Goal: Information Seeking & Learning: Learn about a topic

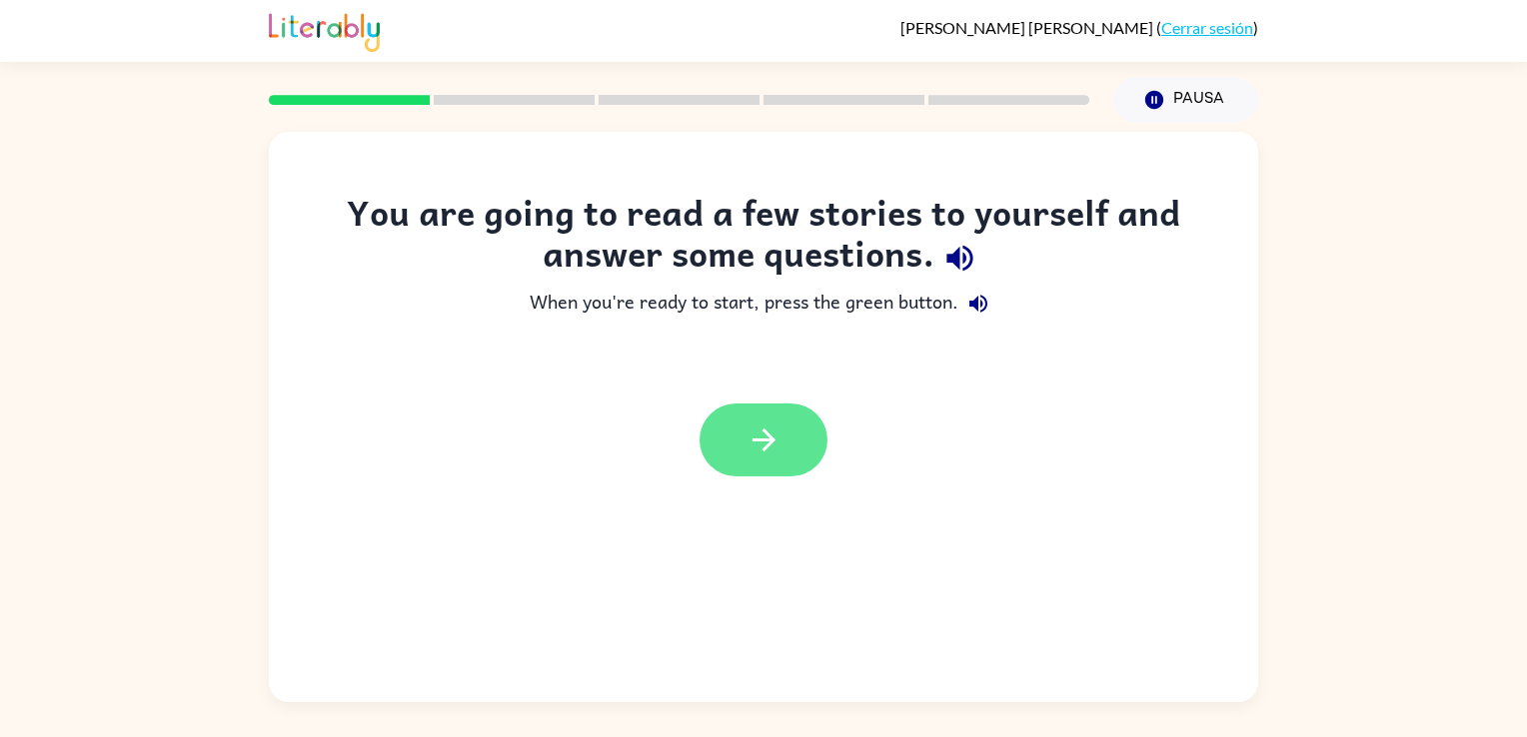
click at [743, 440] on button "button" at bounding box center [763, 440] width 128 height 73
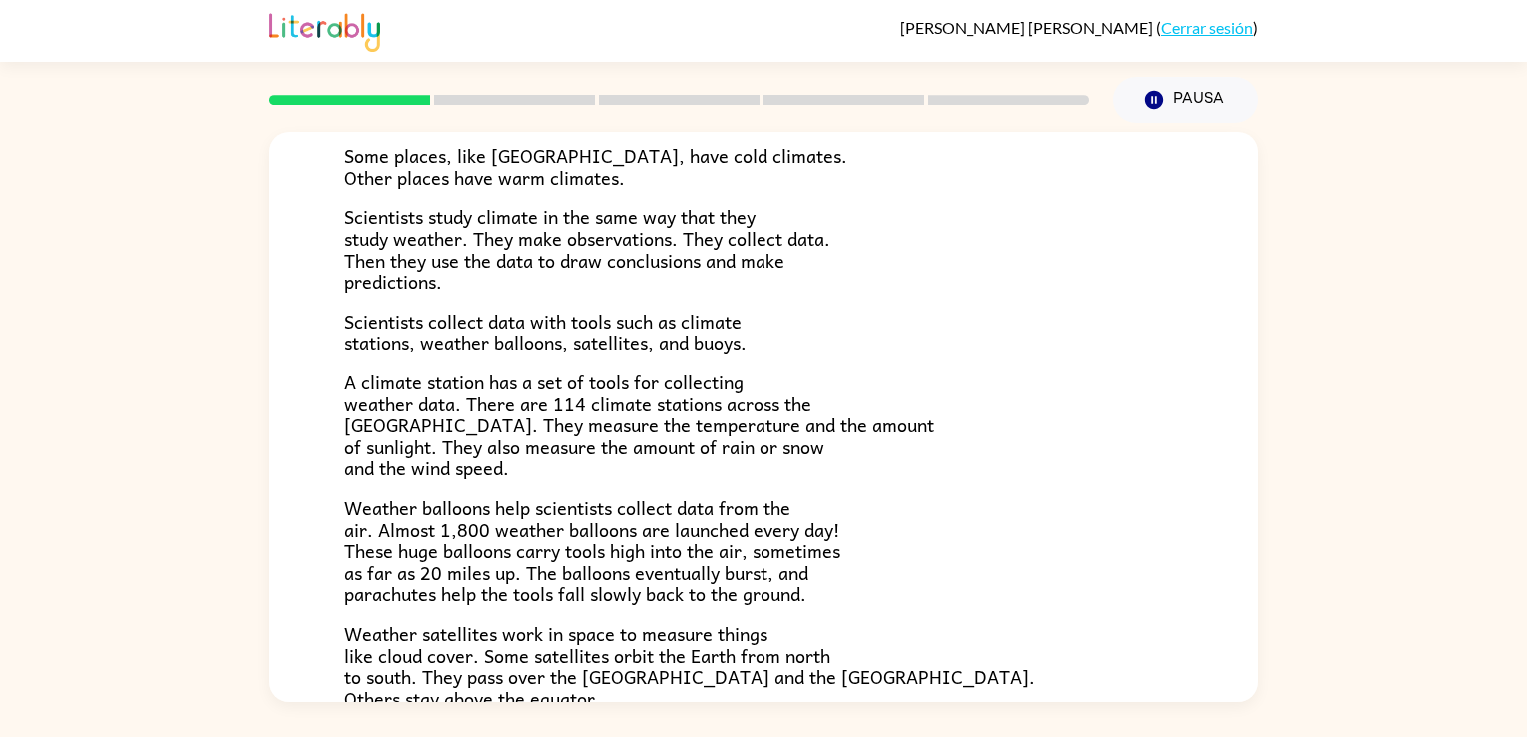
scroll to position [559, 0]
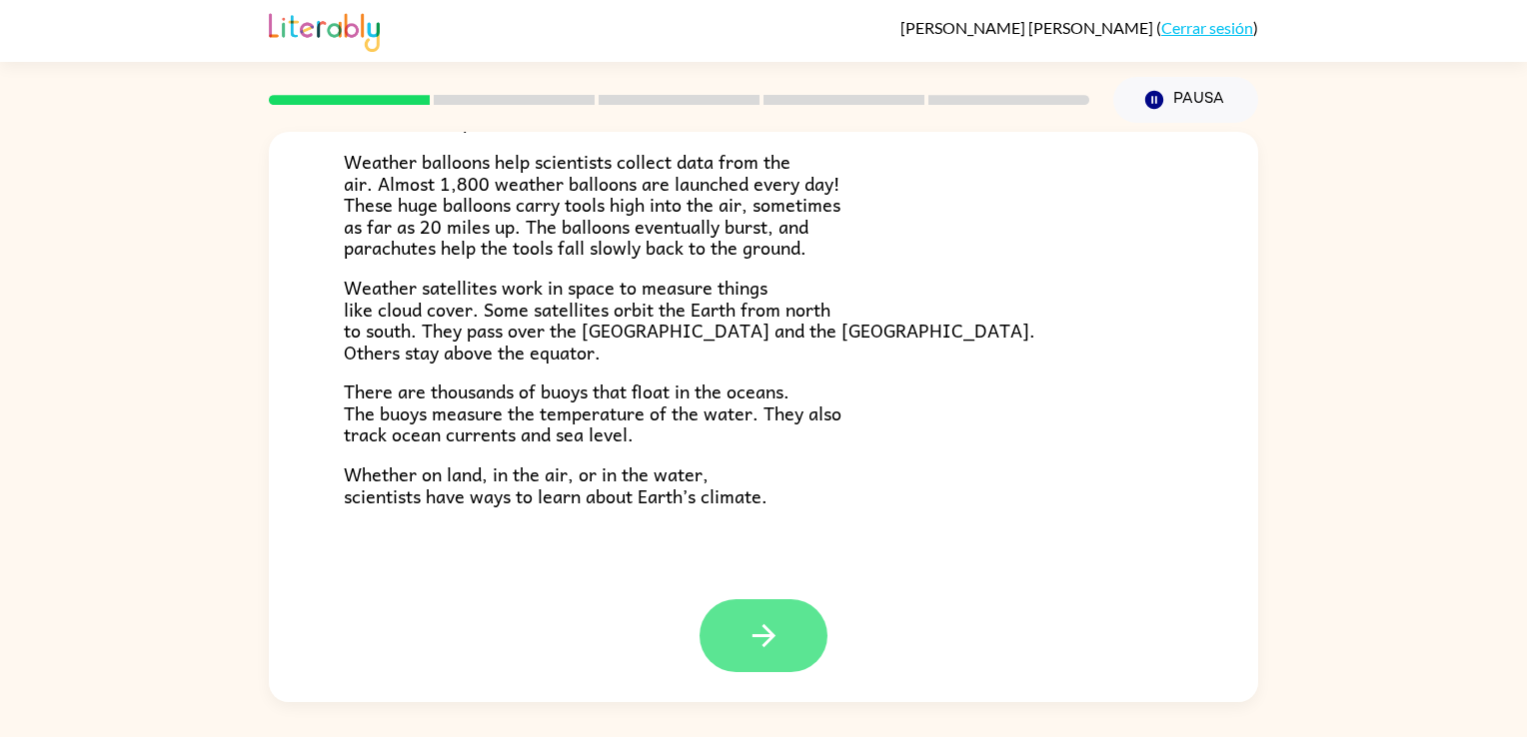
click at [731, 630] on button "button" at bounding box center [763, 636] width 128 height 73
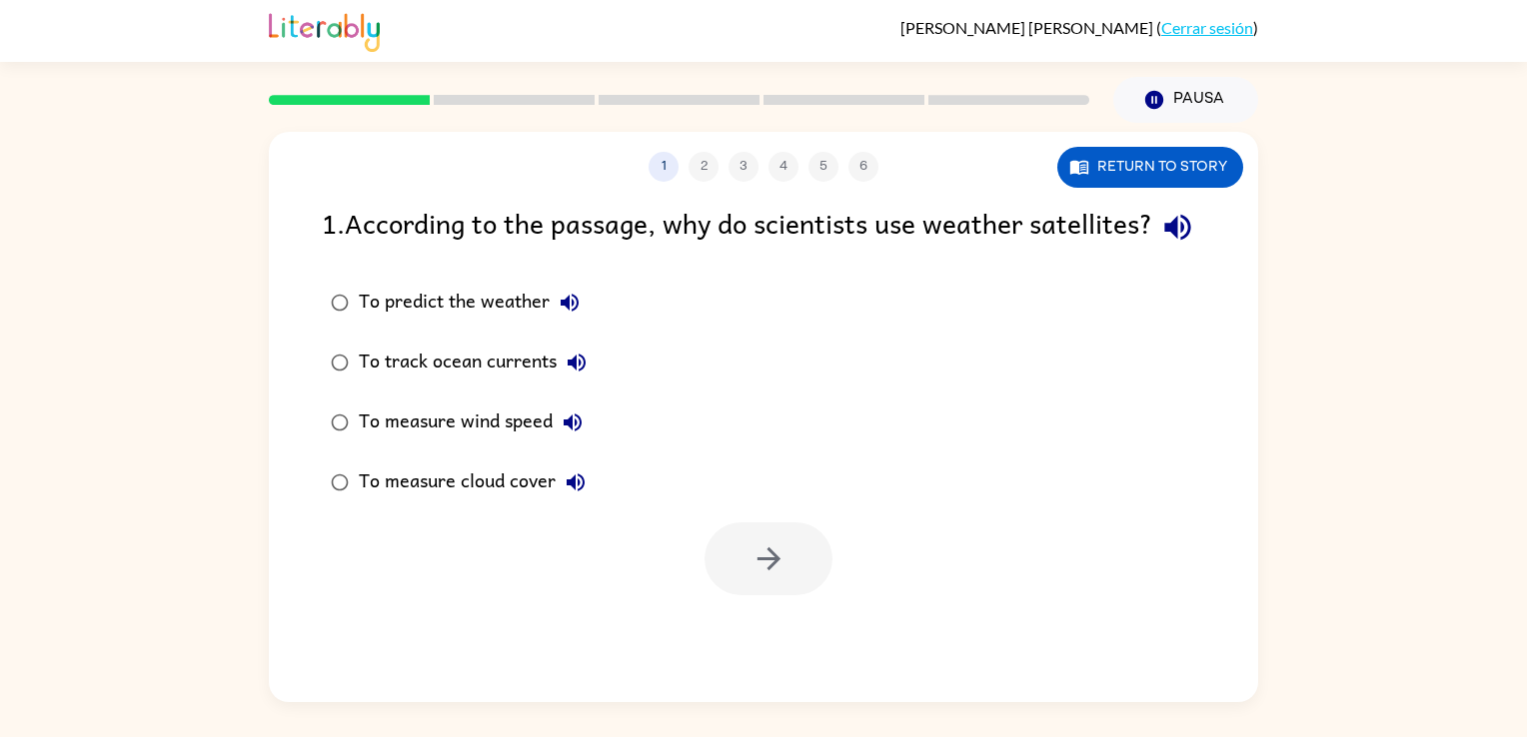
scroll to position [0, 0]
click at [1152, 253] on button "button" at bounding box center [1177, 227] width 51 height 51
click at [457, 323] on div "To predict the weather" at bounding box center [474, 303] width 231 height 40
click at [771, 577] on icon "button" at bounding box center [768, 559] width 35 height 35
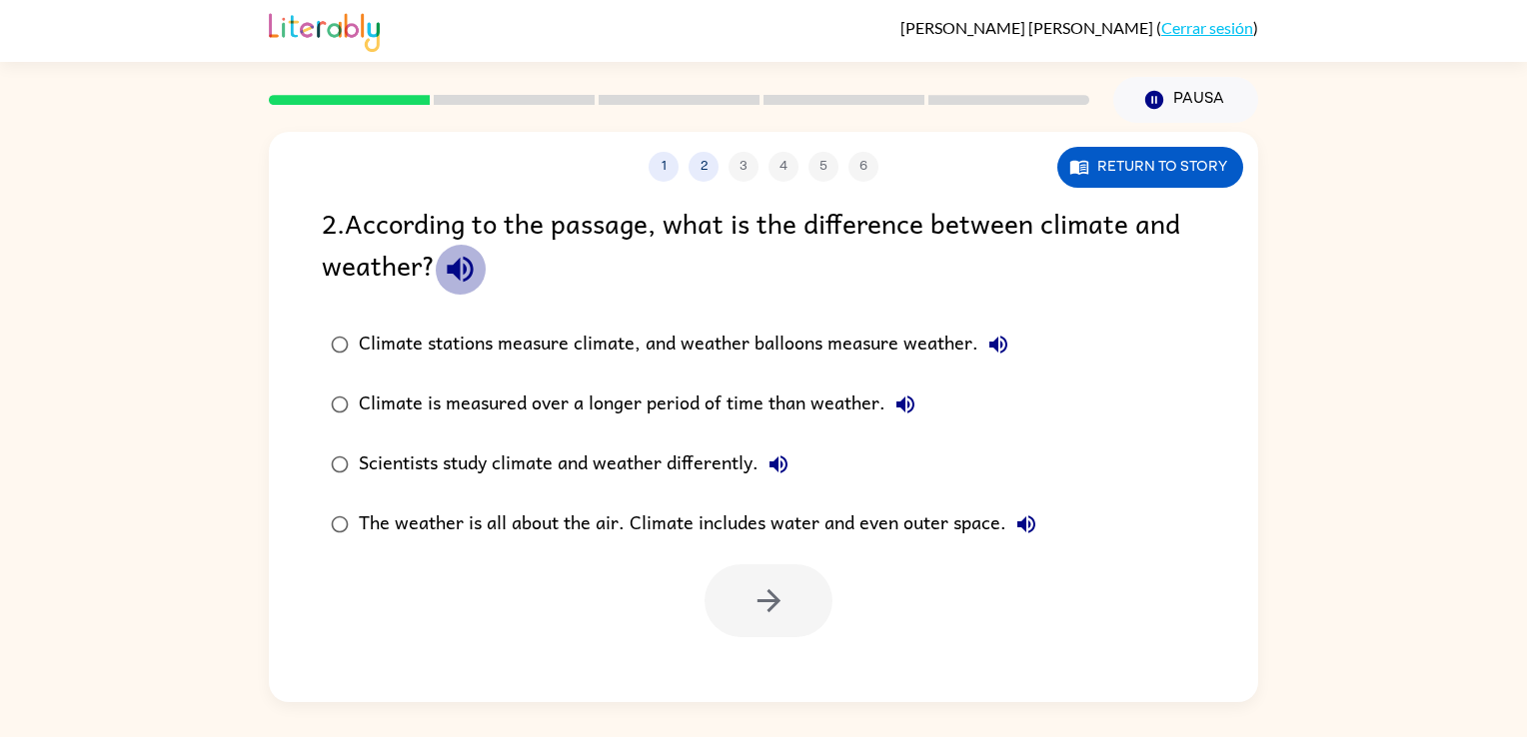
click at [460, 278] on icon "button" at bounding box center [460, 269] width 35 height 35
click at [576, 378] on label "Climate is measured over a longer period of time than weather." at bounding box center [683, 405] width 745 height 60
click at [472, 262] on icon "button" at bounding box center [460, 269] width 35 height 35
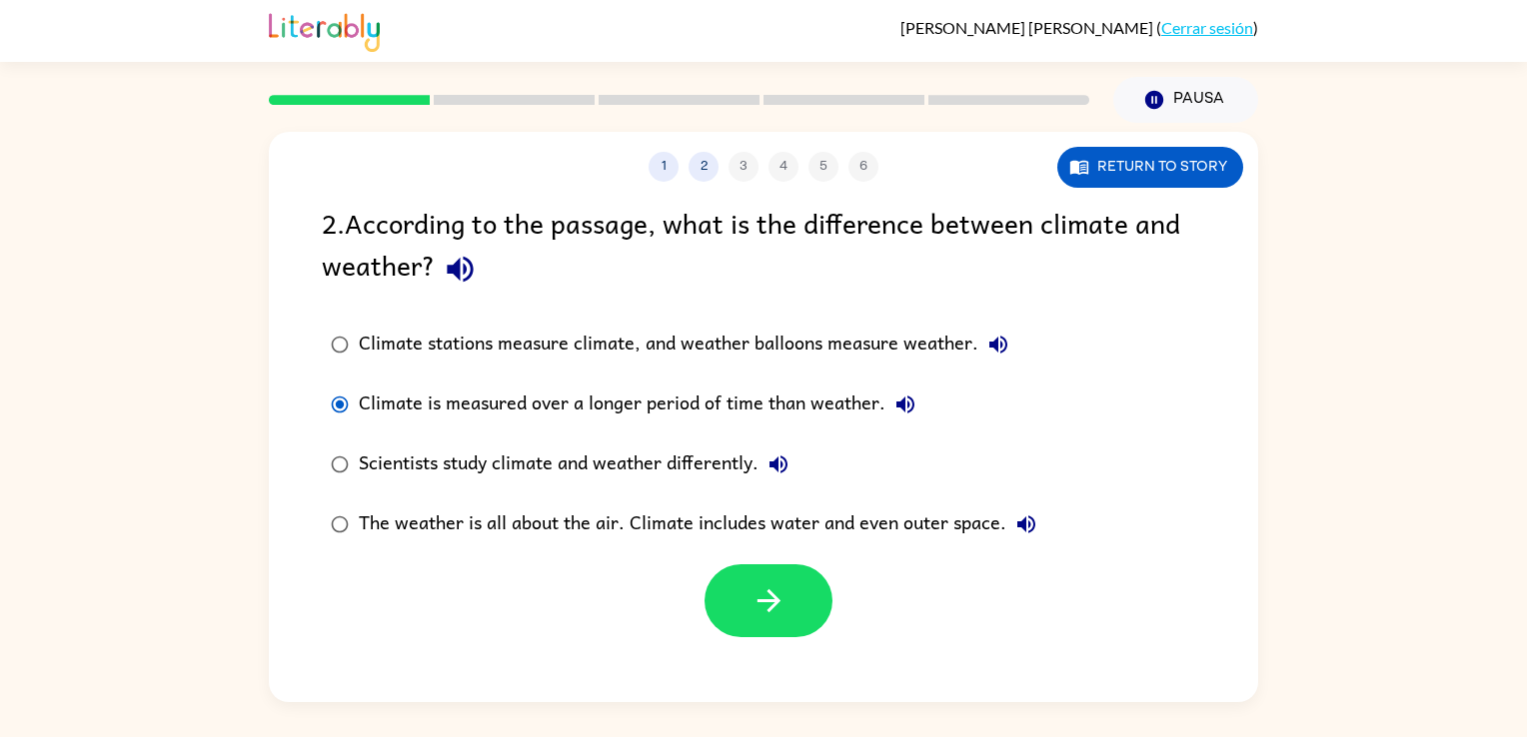
click at [472, 262] on icon "button" at bounding box center [460, 269] width 35 height 35
click at [788, 586] on button "button" at bounding box center [768, 601] width 128 height 73
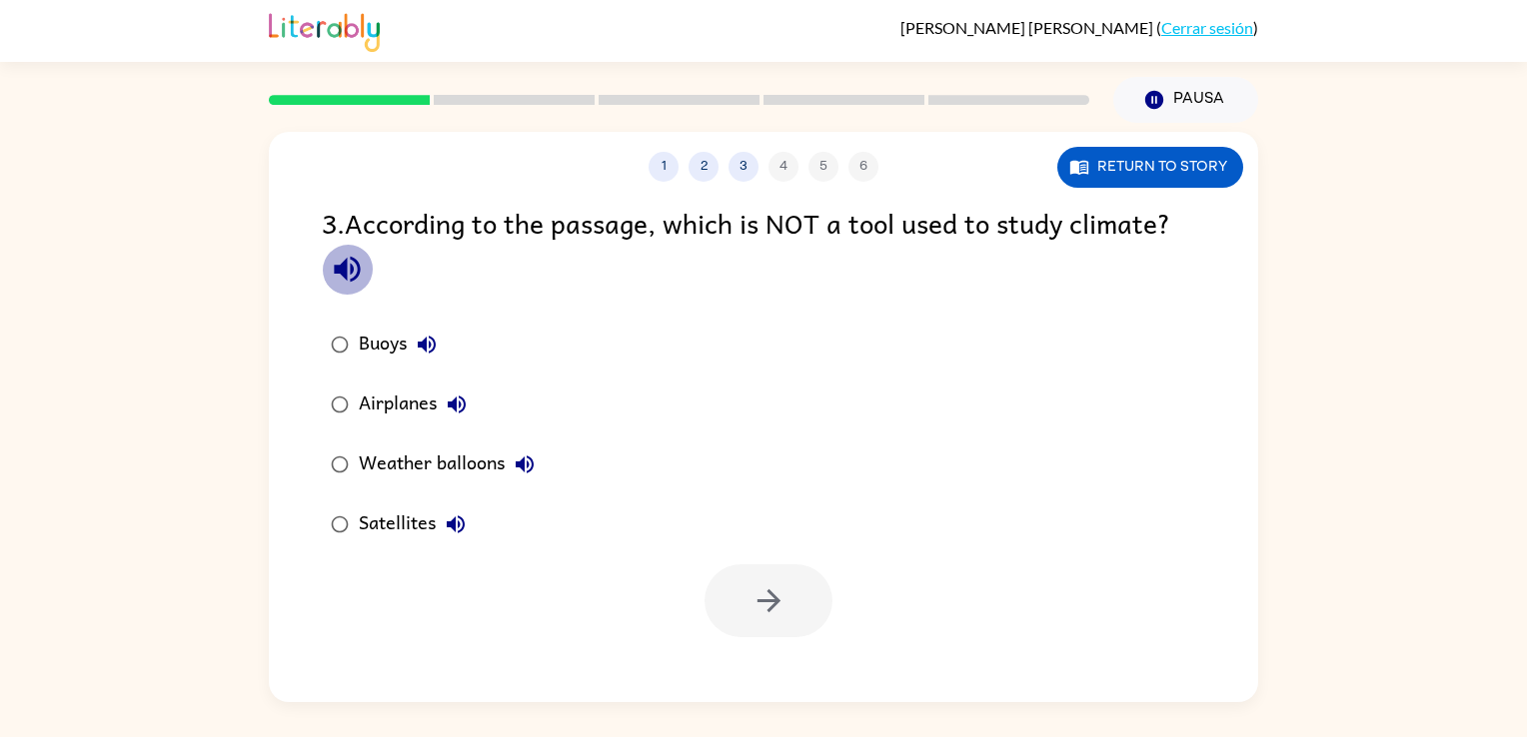
click at [348, 272] on icon "button" at bounding box center [347, 269] width 35 height 35
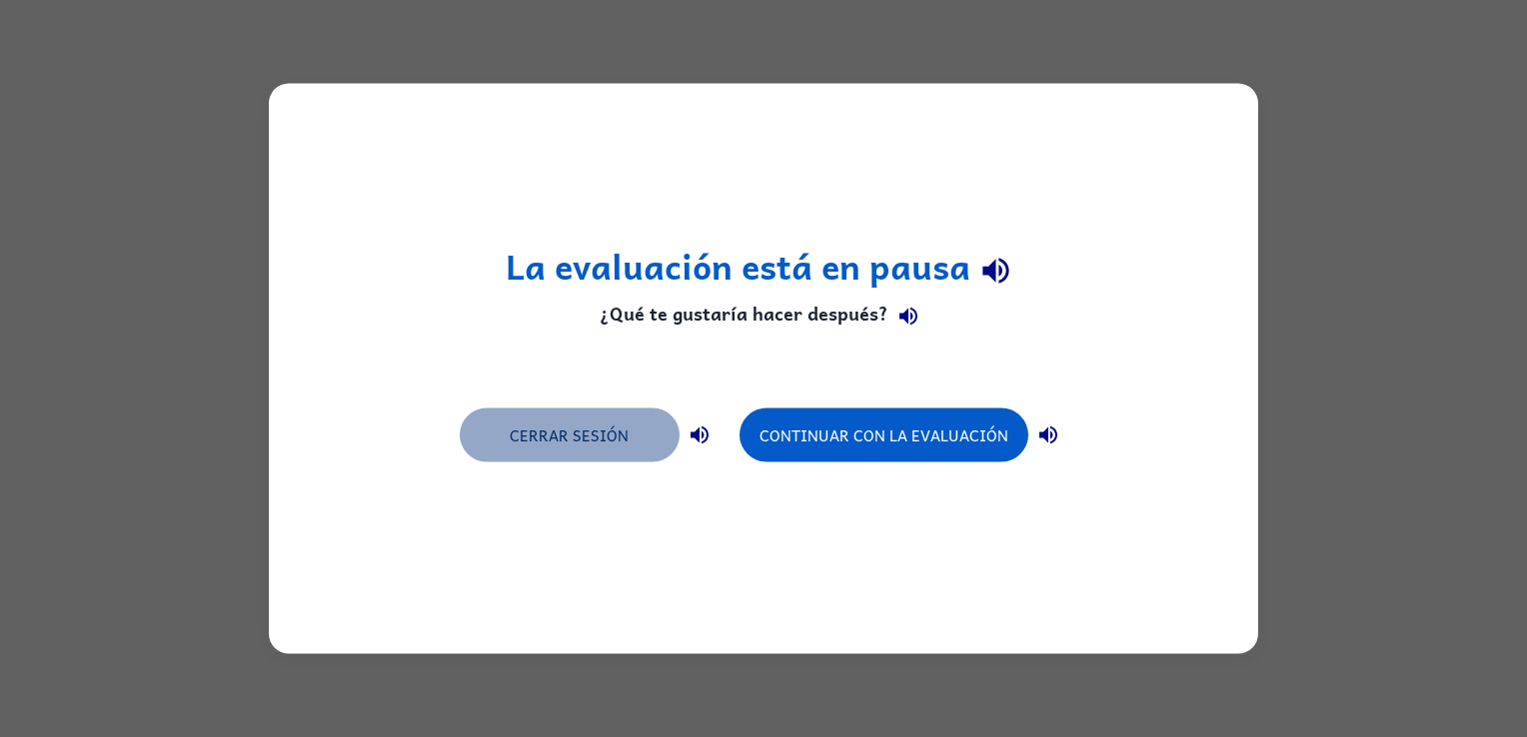
click at [593, 435] on button "Cerrar sesión" at bounding box center [570, 436] width 220 height 54
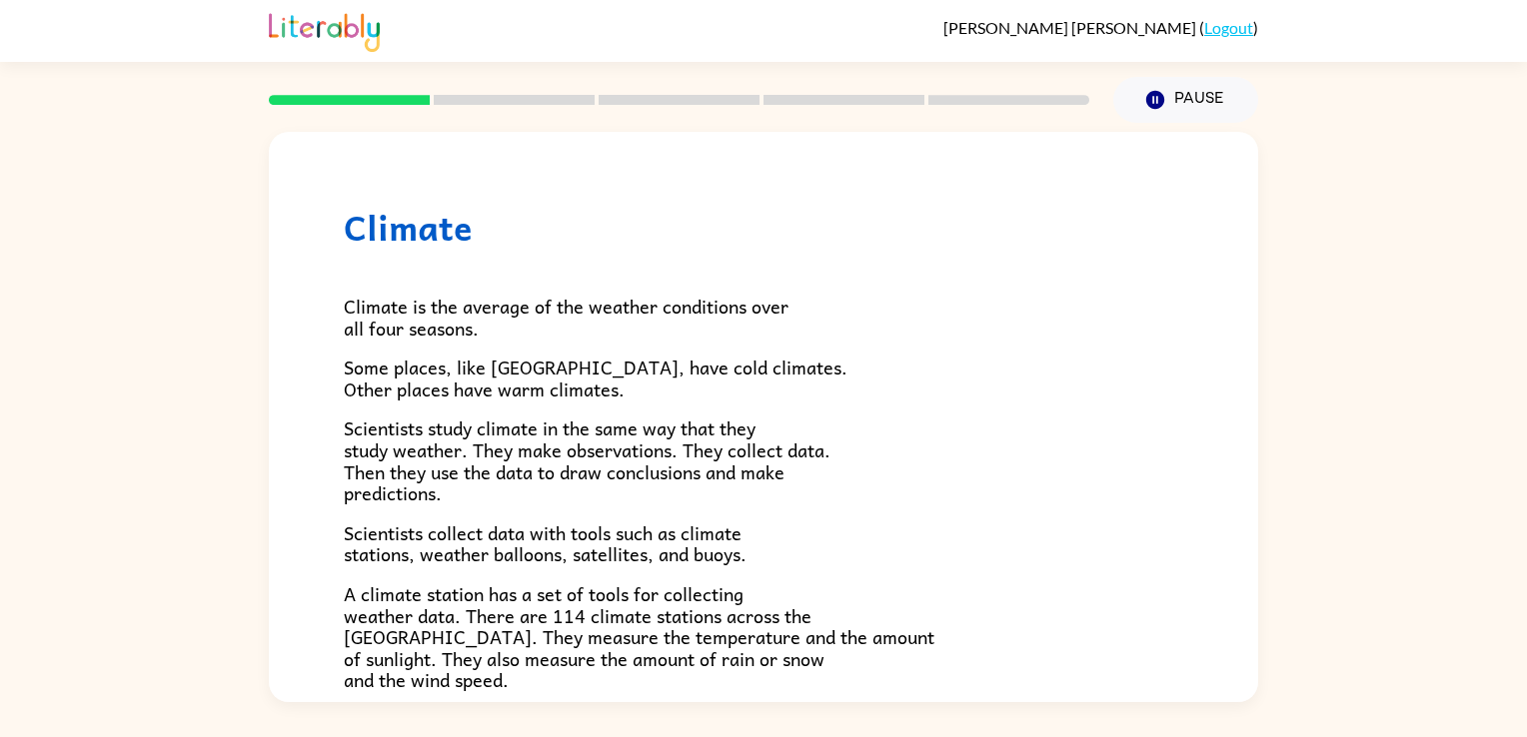
scroll to position [559, 0]
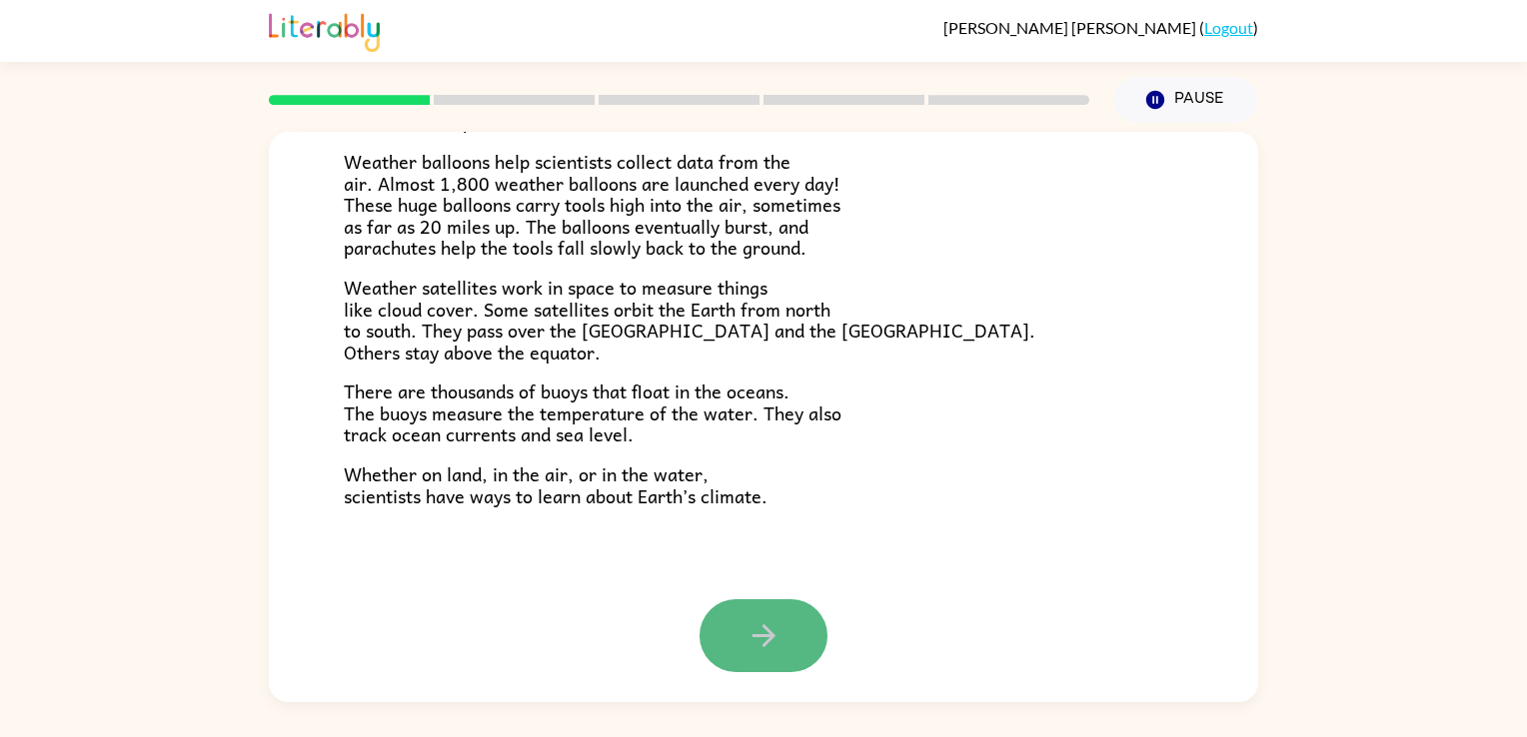
click at [734, 624] on button "button" at bounding box center [763, 636] width 128 height 73
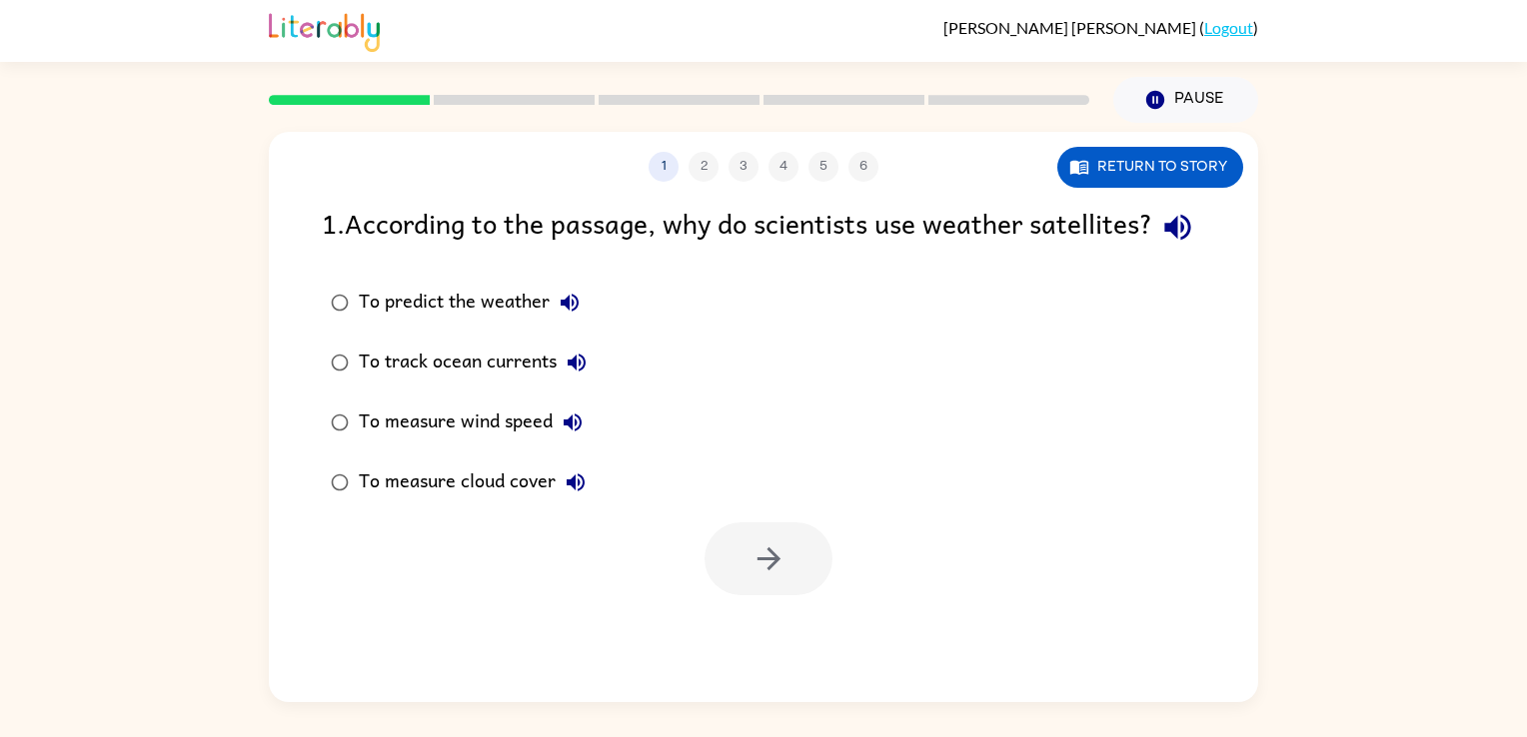
scroll to position [0, 0]
click at [460, 323] on div "To predict the weather" at bounding box center [474, 303] width 231 height 40
click at [790, 596] on button "button" at bounding box center [768, 559] width 128 height 73
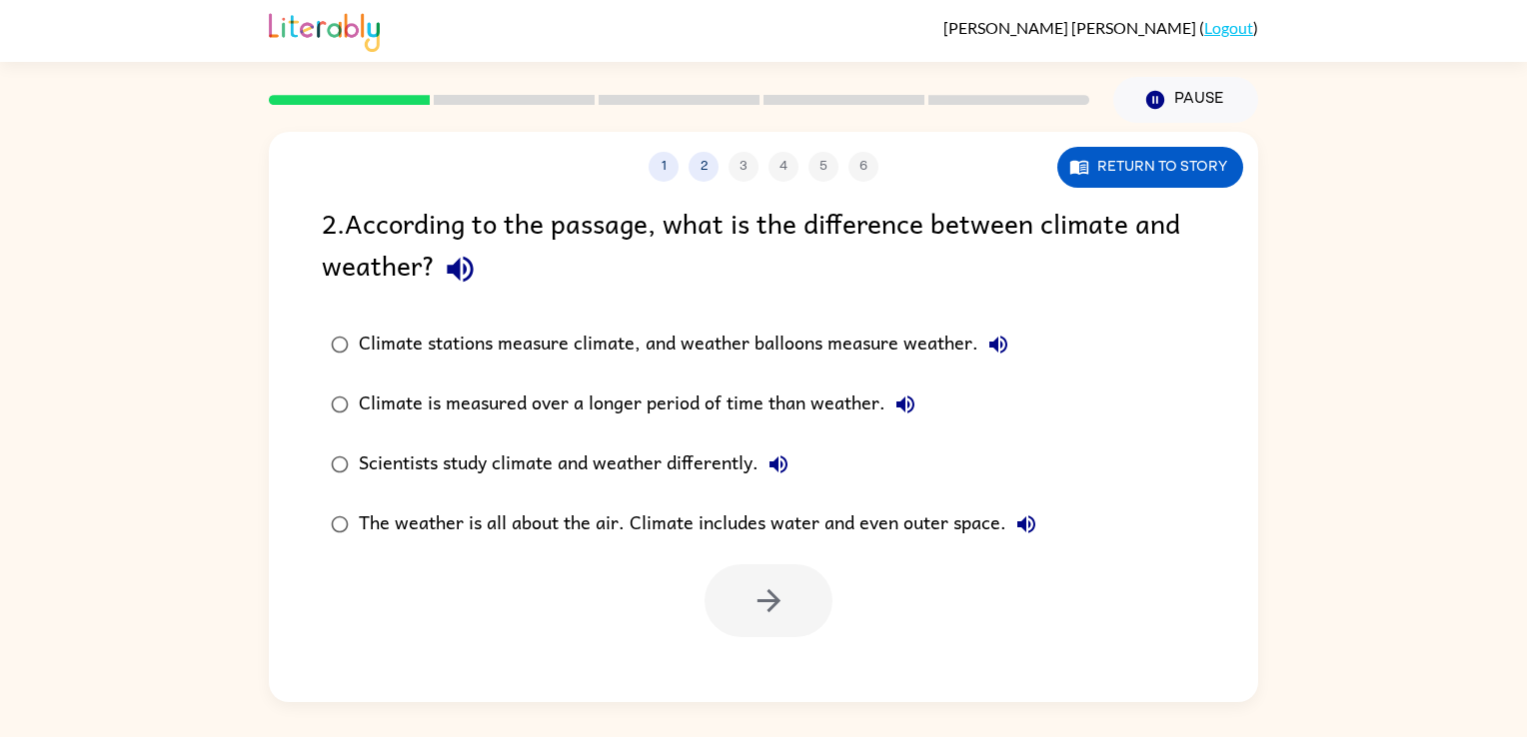
click at [790, 616] on div at bounding box center [768, 601] width 128 height 73
click at [715, 474] on div "Scientists study climate and weather differently." at bounding box center [579, 465] width 440 height 40
click at [751, 591] on icon "button" at bounding box center [768, 601] width 35 height 35
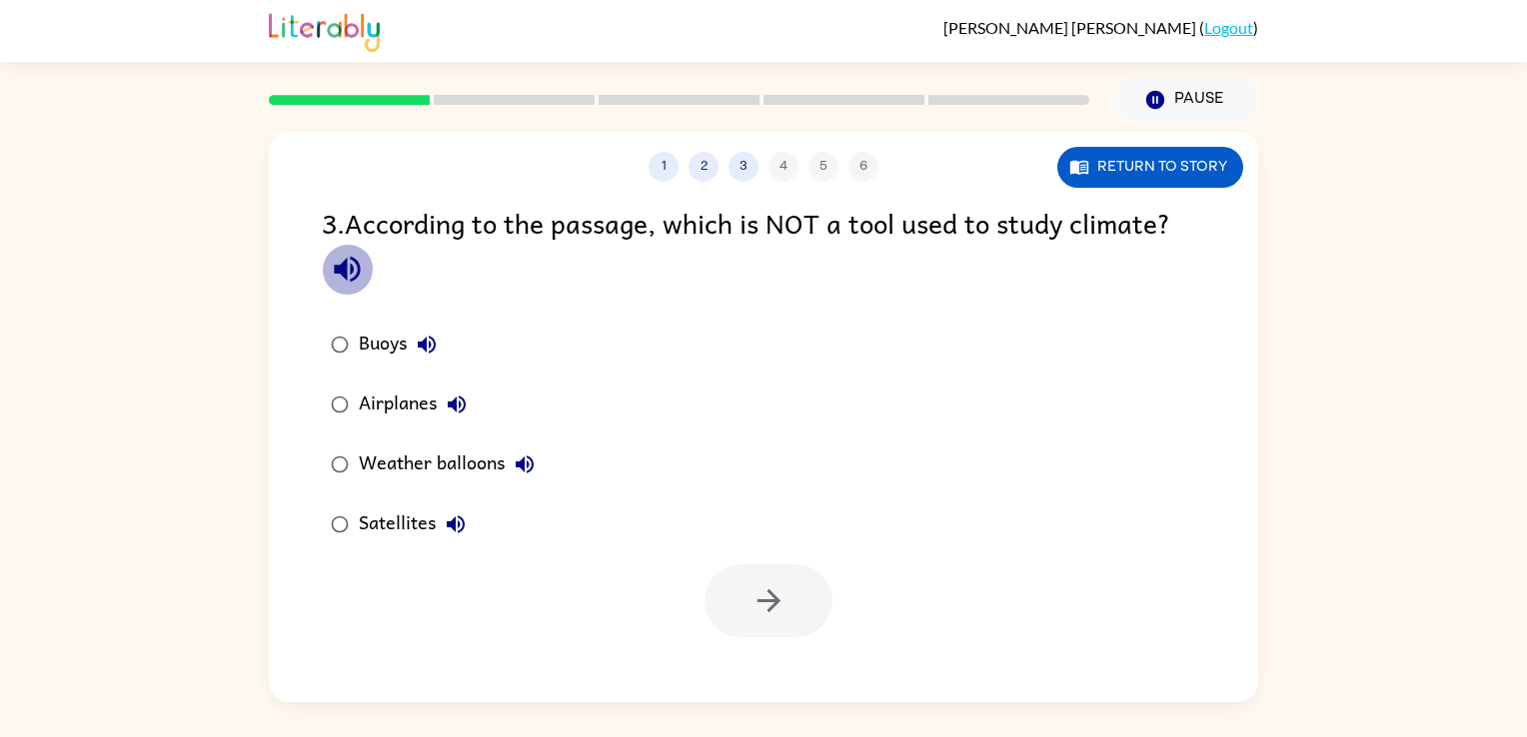
click at [351, 262] on icon "button" at bounding box center [347, 269] width 35 height 35
click at [323, 270] on button "button" at bounding box center [347, 269] width 51 height 51
click at [434, 346] on icon "button" at bounding box center [427, 345] width 24 height 24
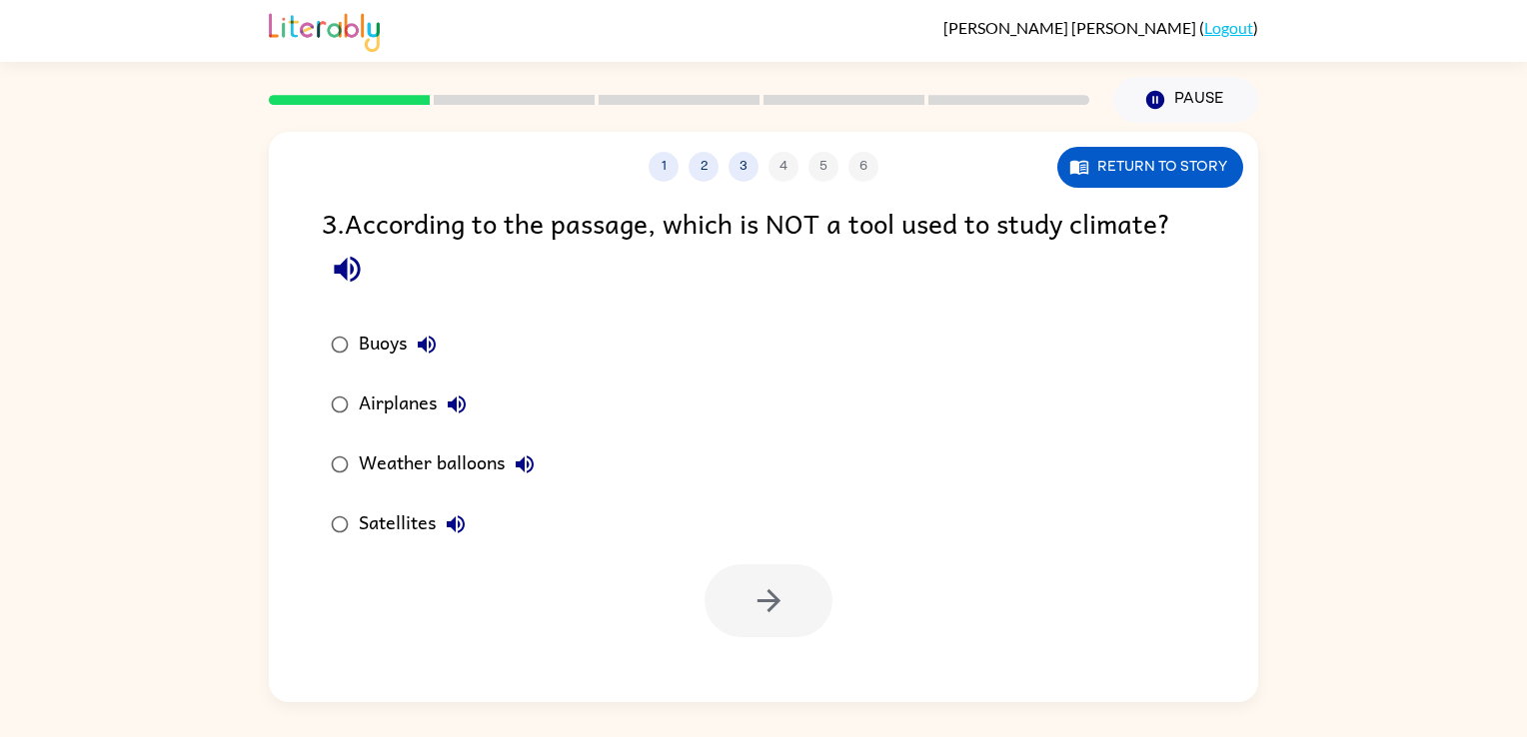
click at [384, 355] on div "Buoys" at bounding box center [403, 345] width 88 height 40
click at [762, 592] on icon "button" at bounding box center [768, 601] width 35 height 35
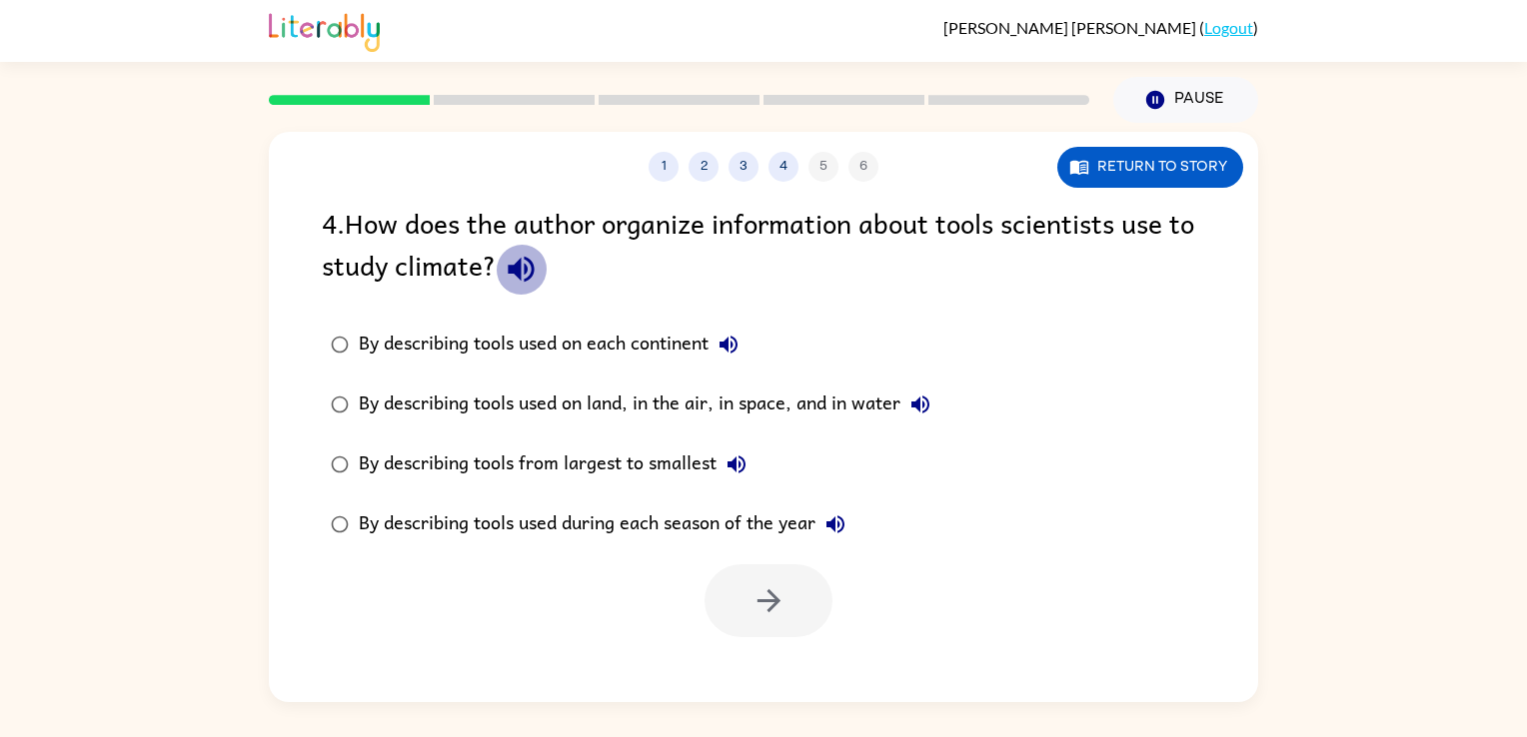
click at [537, 273] on icon "button" at bounding box center [521, 269] width 35 height 35
click at [526, 411] on div "By describing tools used on land, in the air, in space, and in water" at bounding box center [650, 405] width 582 height 40
click at [816, 616] on button "button" at bounding box center [768, 601] width 128 height 73
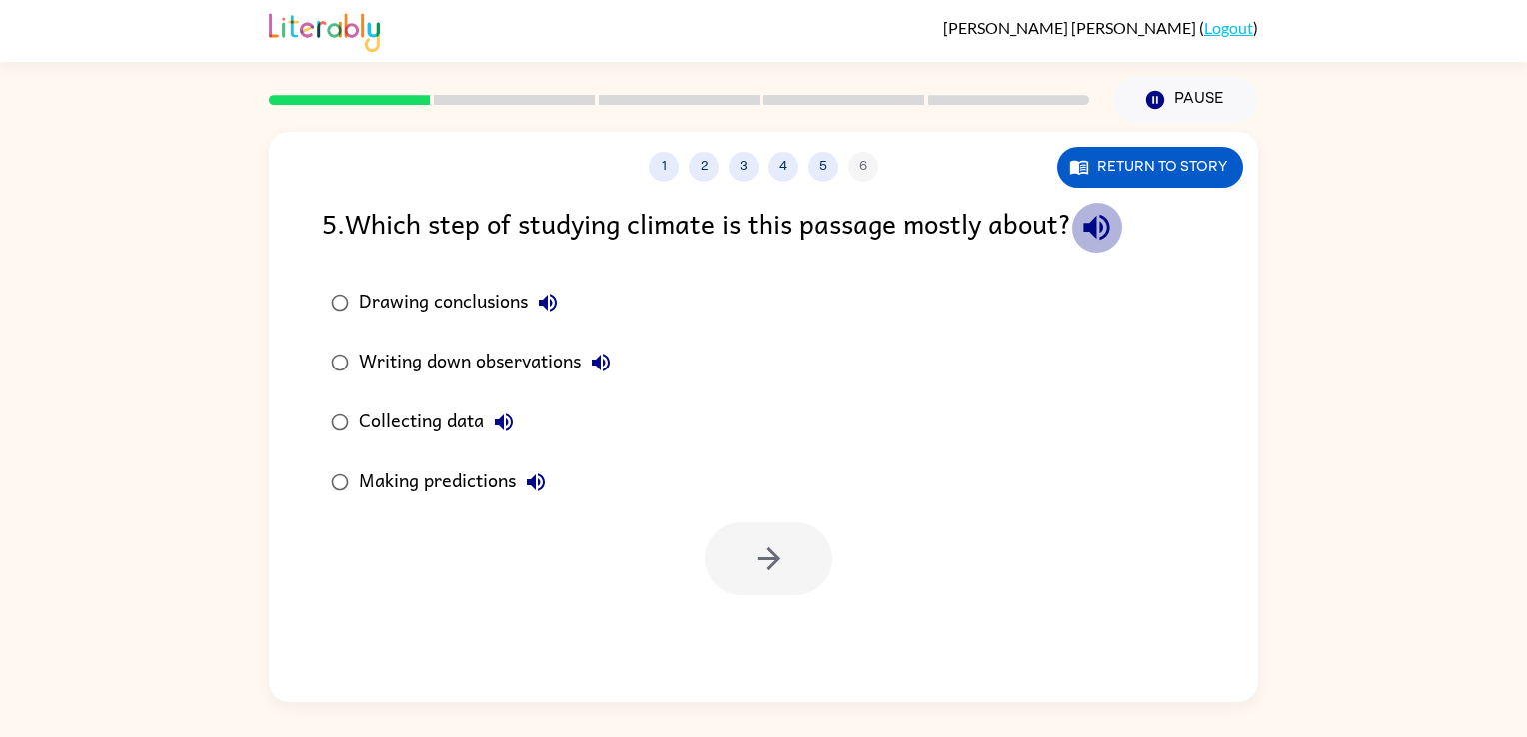
click at [1092, 224] on icon "button" at bounding box center [1096, 228] width 26 height 26
click at [491, 424] on button "Collecting data" at bounding box center [504, 423] width 40 height 40
click at [431, 427] on div "Collecting data" at bounding box center [441, 423] width 165 height 40
click at [779, 550] on icon "button" at bounding box center [768, 559] width 35 height 35
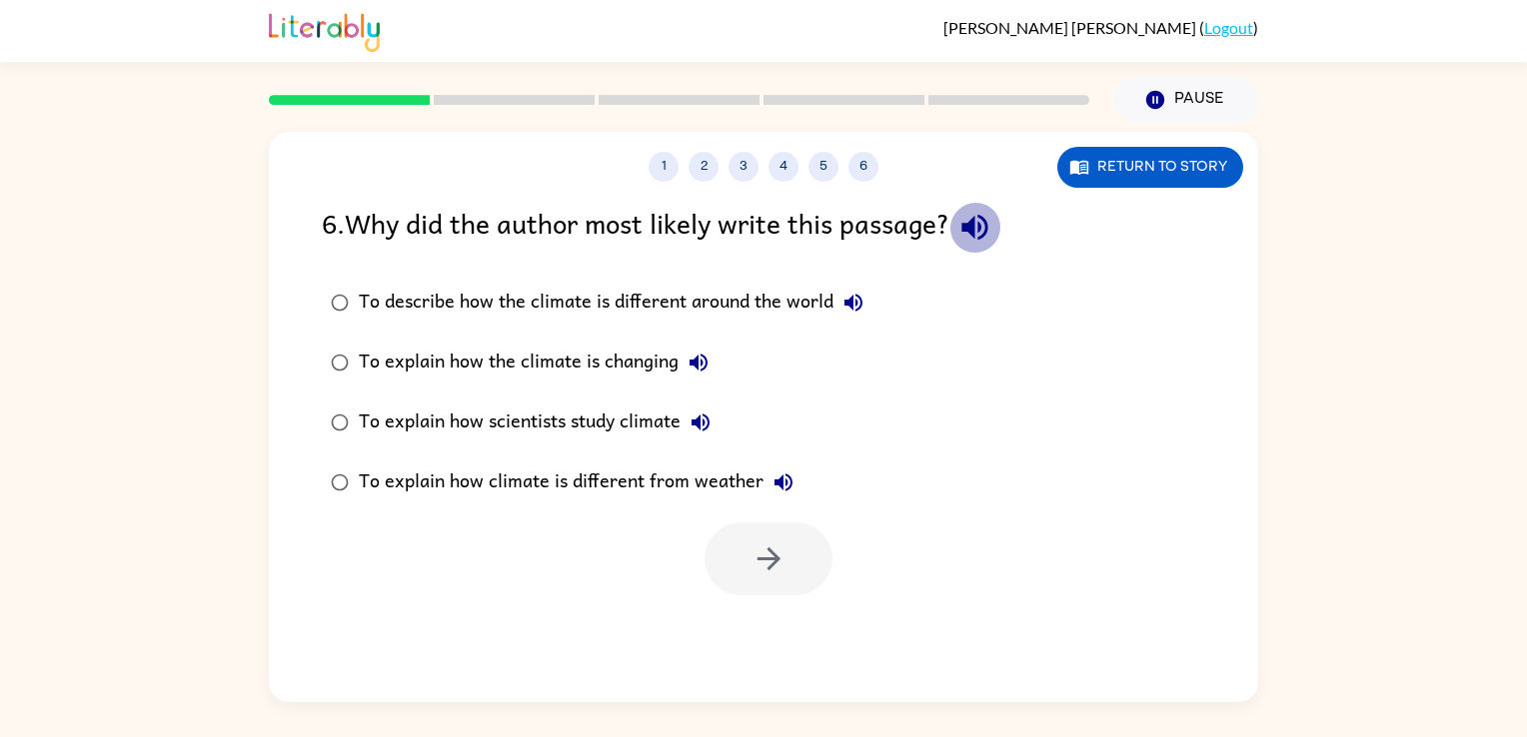
click at [990, 223] on icon "button" at bounding box center [974, 227] width 35 height 35
click at [647, 308] on div "To describe how the climate is different around the world" at bounding box center [616, 303] width 515 height 40
click at [644, 310] on div "To describe how the climate is different around the world" at bounding box center [616, 303] width 515 height 40
click at [754, 564] on icon "button" at bounding box center [768, 559] width 35 height 35
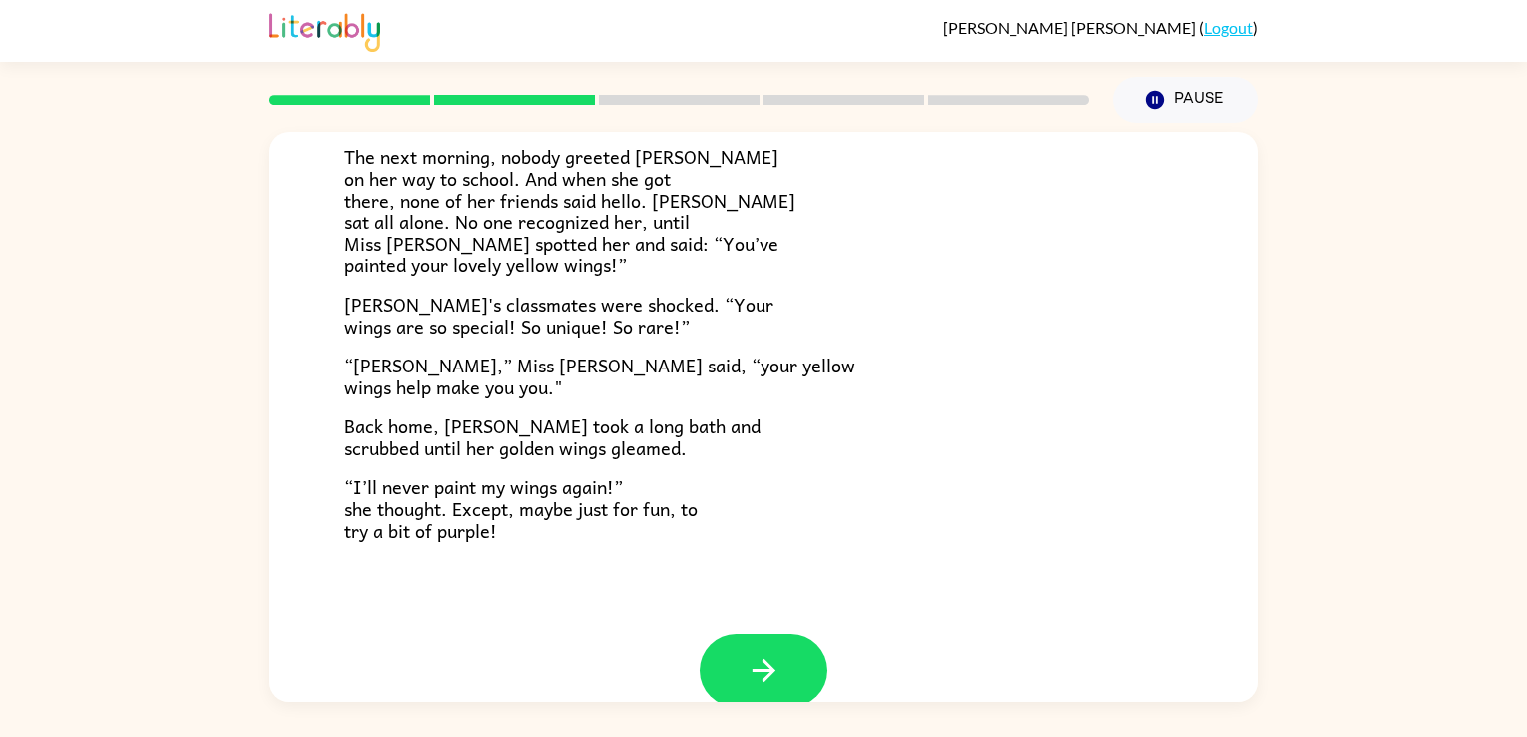
scroll to position [528, 0]
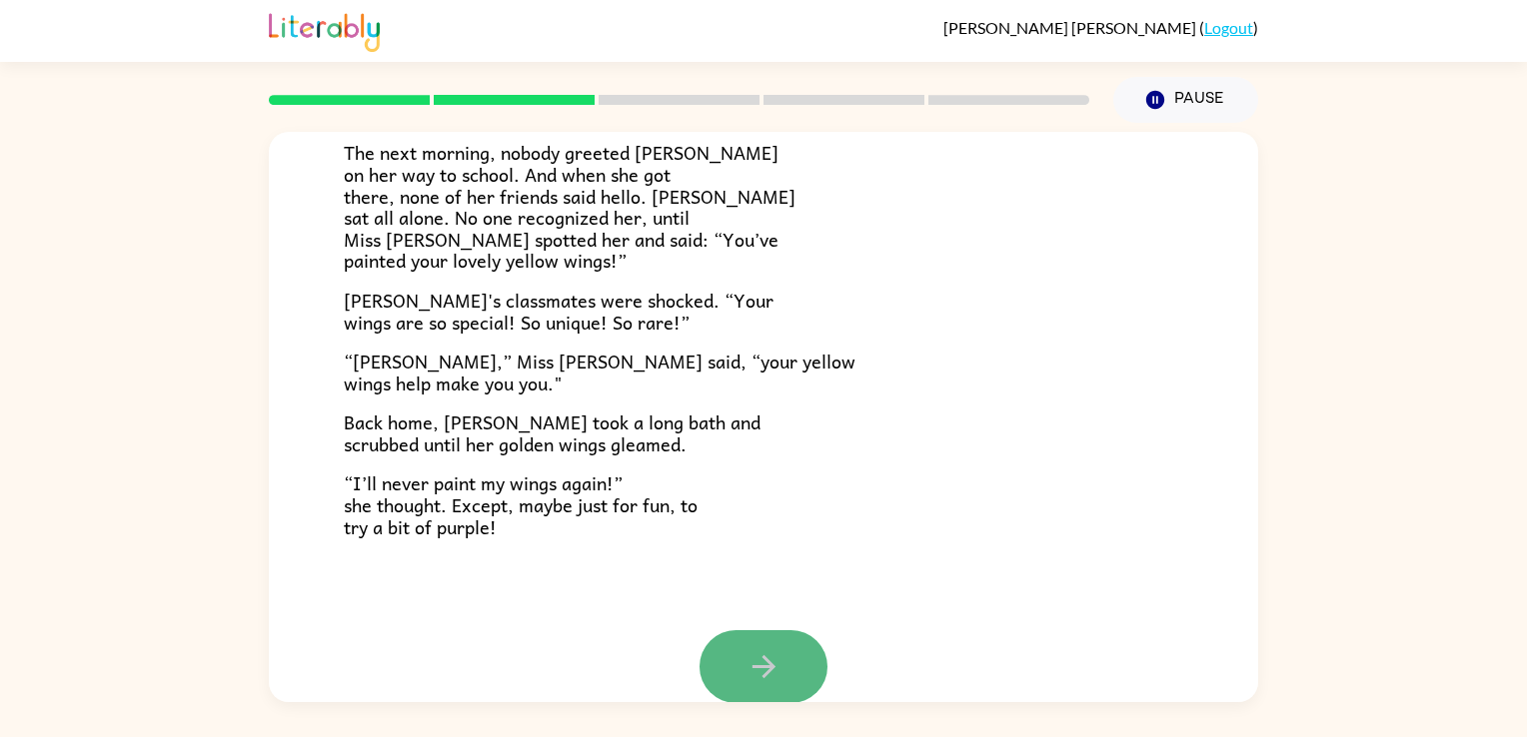
click at [755, 636] on button "button" at bounding box center [763, 667] width 128 height 73
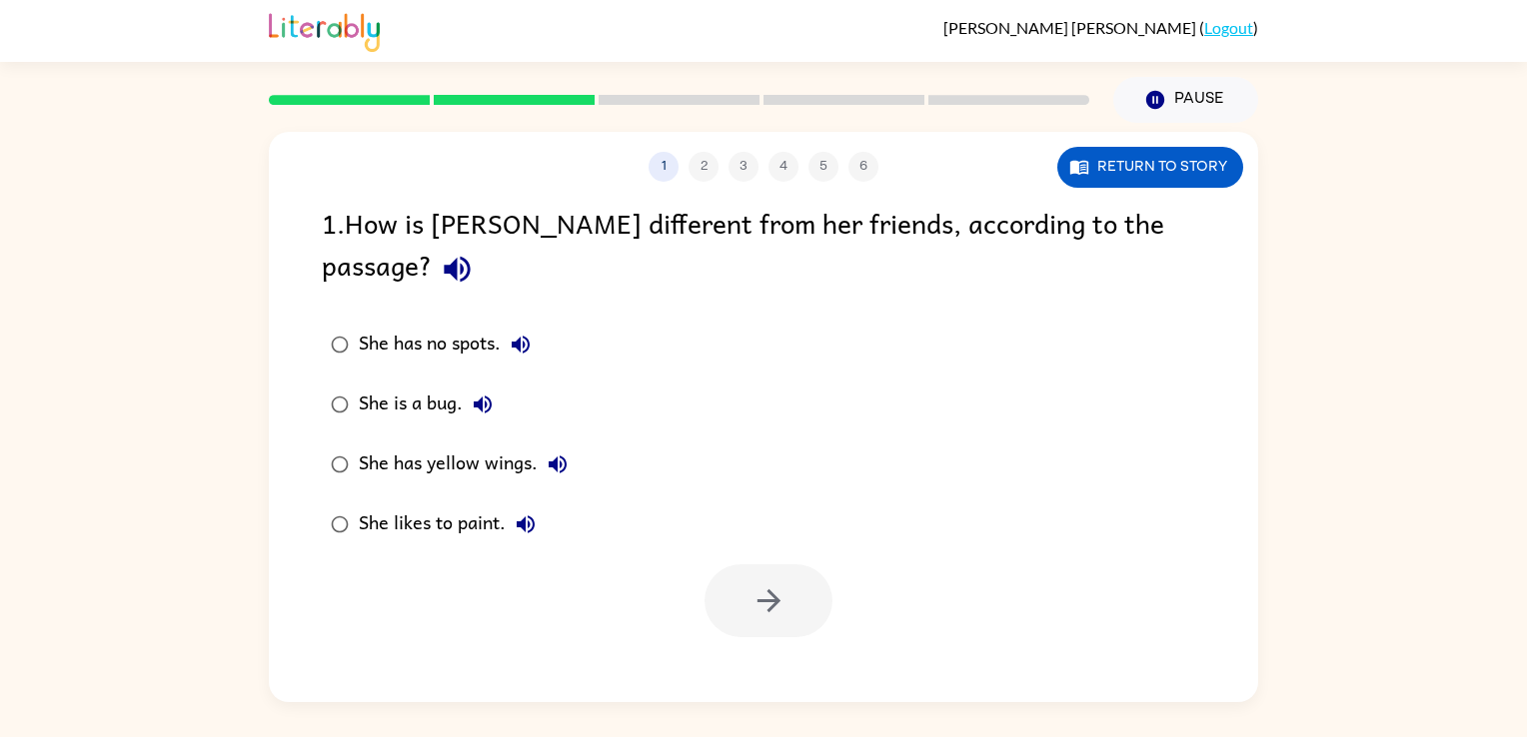
click at [470, 257] on icon "button" at bounding box center [457, 270] width 26 height 26
click at [529, 445] on div "She has yellow wings." at bounding box center [468, 465] width 219 height 40
click at [751, 584] on icon "button" at bounding box center [768, 601] width 35 height 35
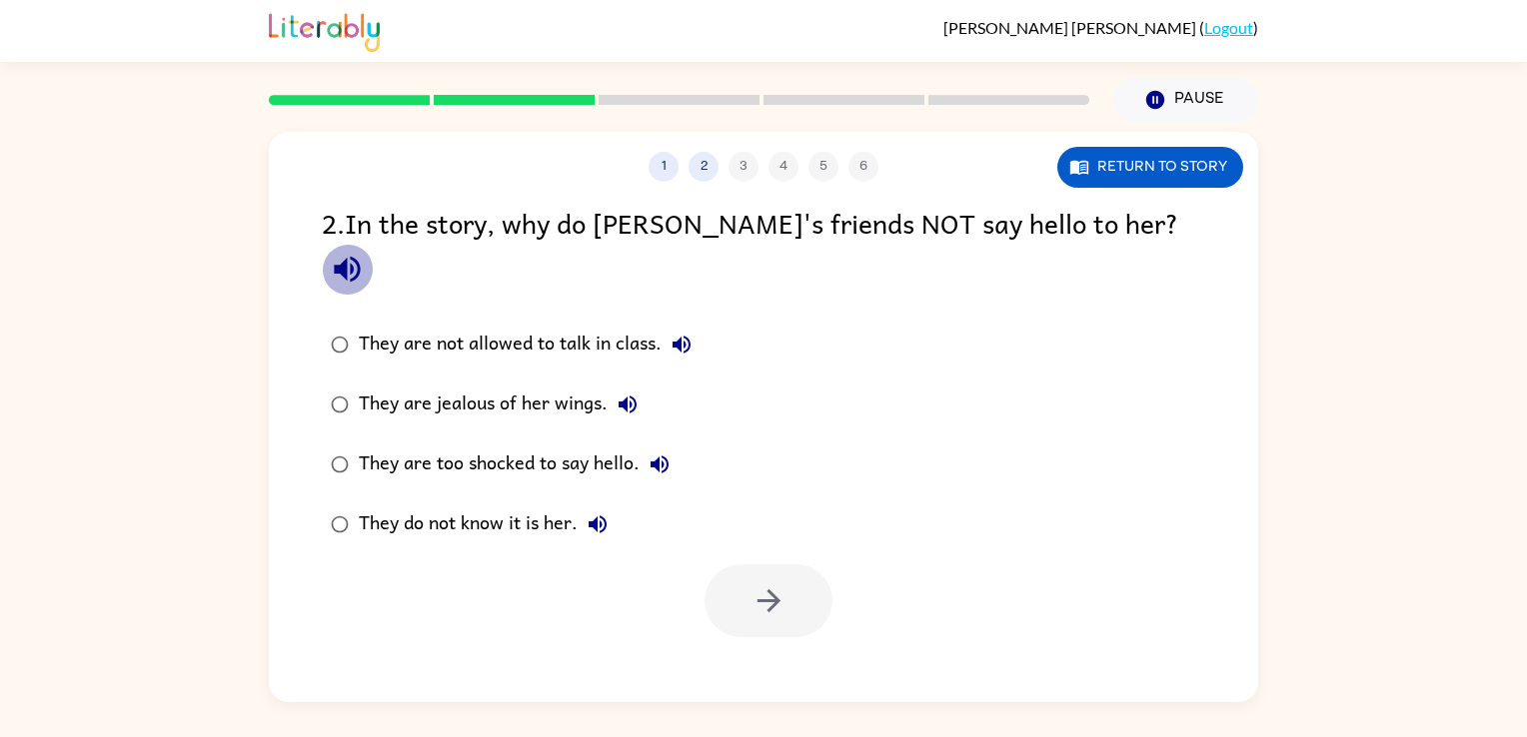
click at [365, 252] on icon "button" at bounding box center [347, 269] width 35 height 35
click at [513, 505] on div "They do not know it is her." at bounding box center [488, 525] width 259 height 40
click at [746, 565] on button "button" at bounding box center [768, 601] width 128 height 73
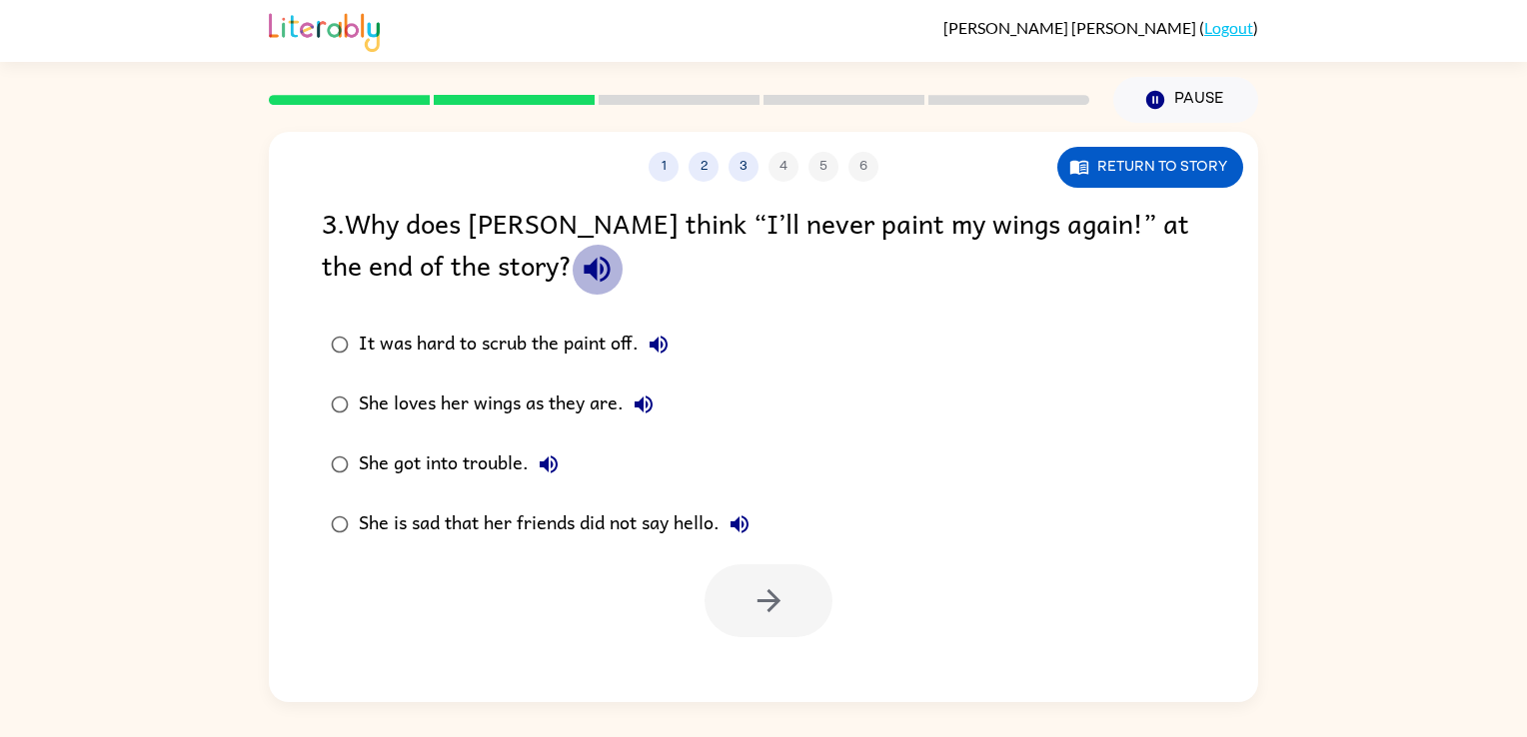
click at [580, 268] on icon "button" at bounding box center [597, 269] width 35 height 35
click at [691, 536] on div "She is sad that her friends did not say hello." at bounding box center [559, 525] width 401 height 40
click at [742, 593] on button "button" at bounding box center [768, 601] width 128 height 73
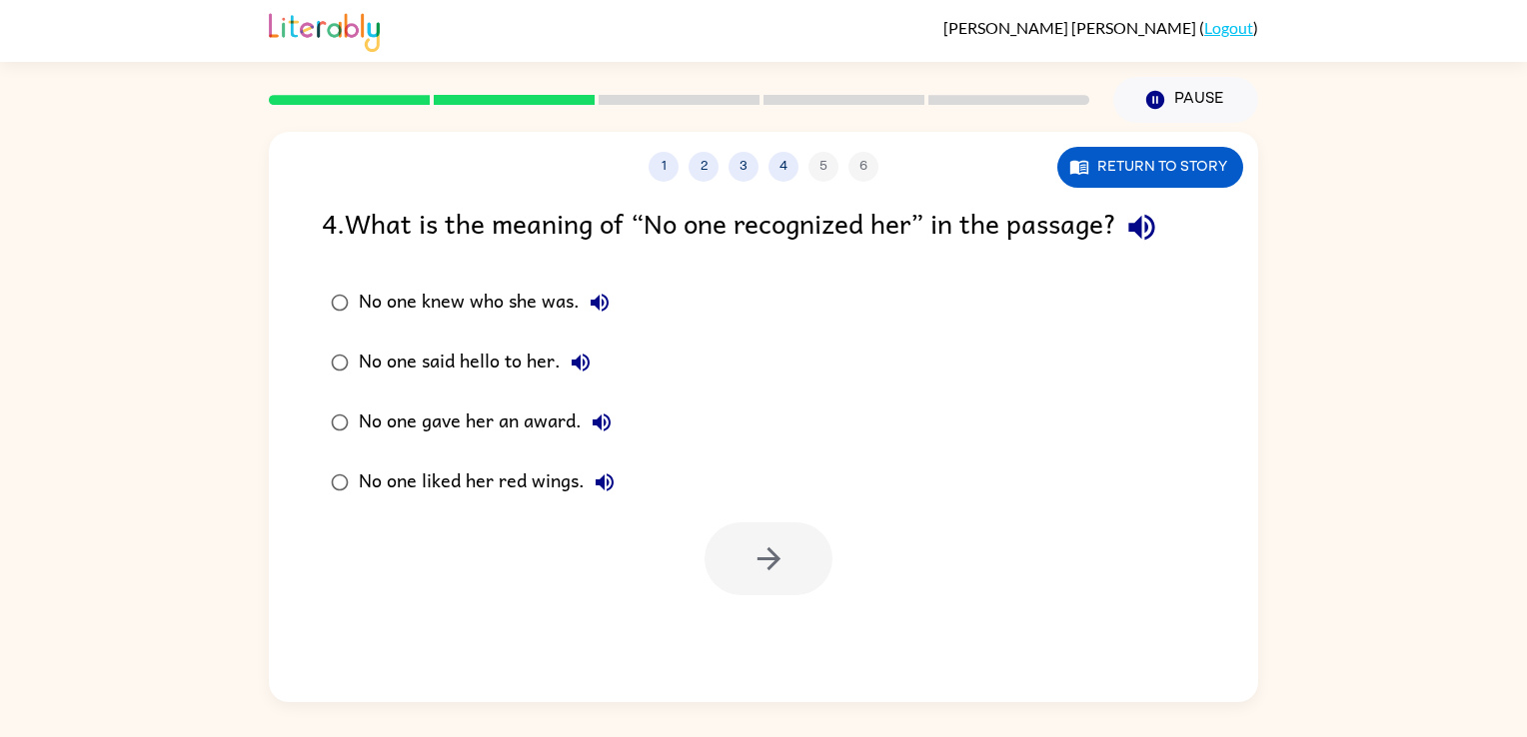
click at [1108, 225] on div "4 . What is the meaning of “No one recognized her” in the passage?" at bounding box center [763, 227] width 883 height 51
click at [1137, 223] on icon "button" at bounding box center [1141, 227] width 35 height 35
click at [1135, 230] on icon "button" at bounding box center [1141, 227] width 35 height 35
click at [555, 482] on div "No one liked her red wings." at bounding box center [492, 483] width 266 height 40
click at [503, 359] on div "No one said hello to her." at bounding box center [480, 363] width 242 height 40
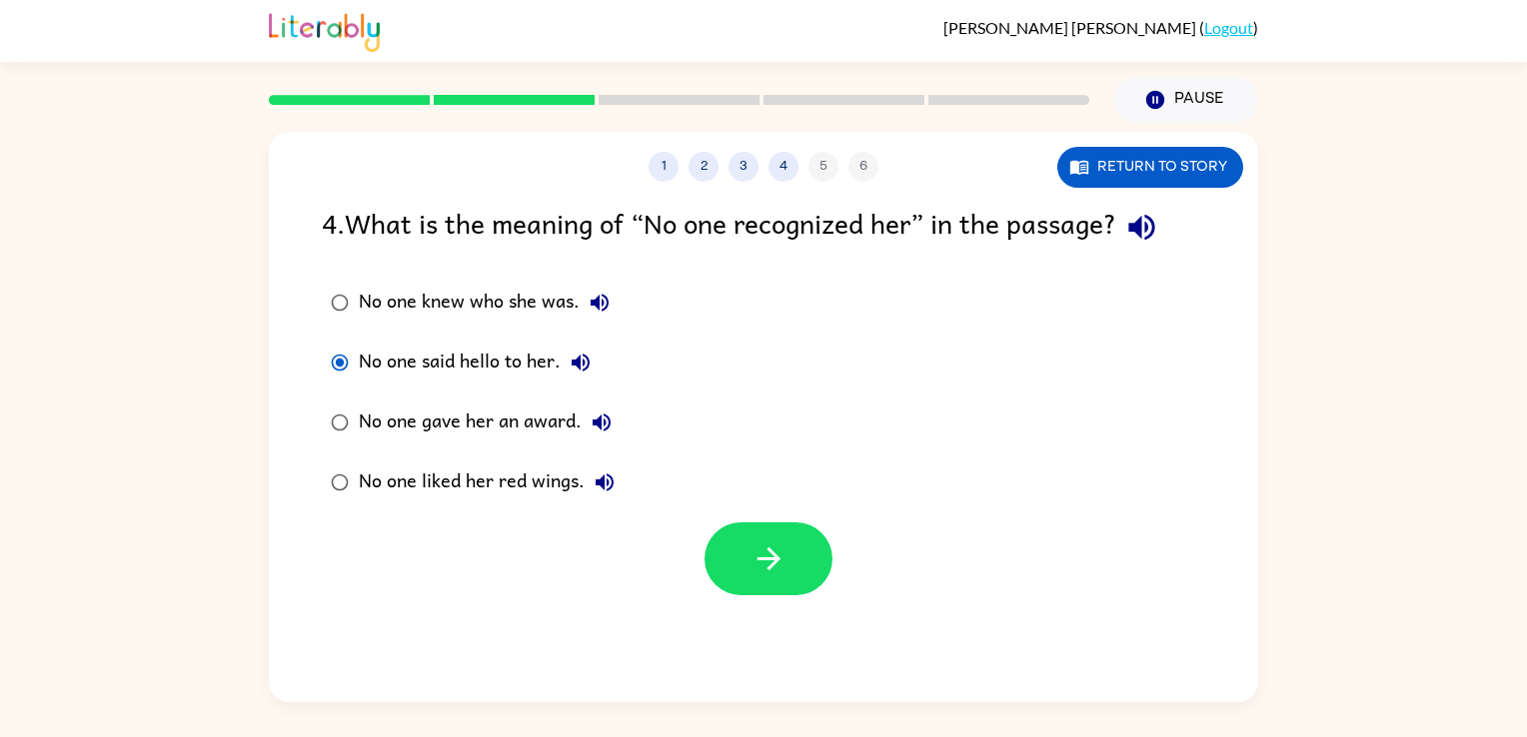
click at [548, 474] on div "No one liked her red wings." at bounding box center [492, 483] width 266 height 40
click at [747, 536] on button "button" at bounding box center [768, 559] width 128 height 73
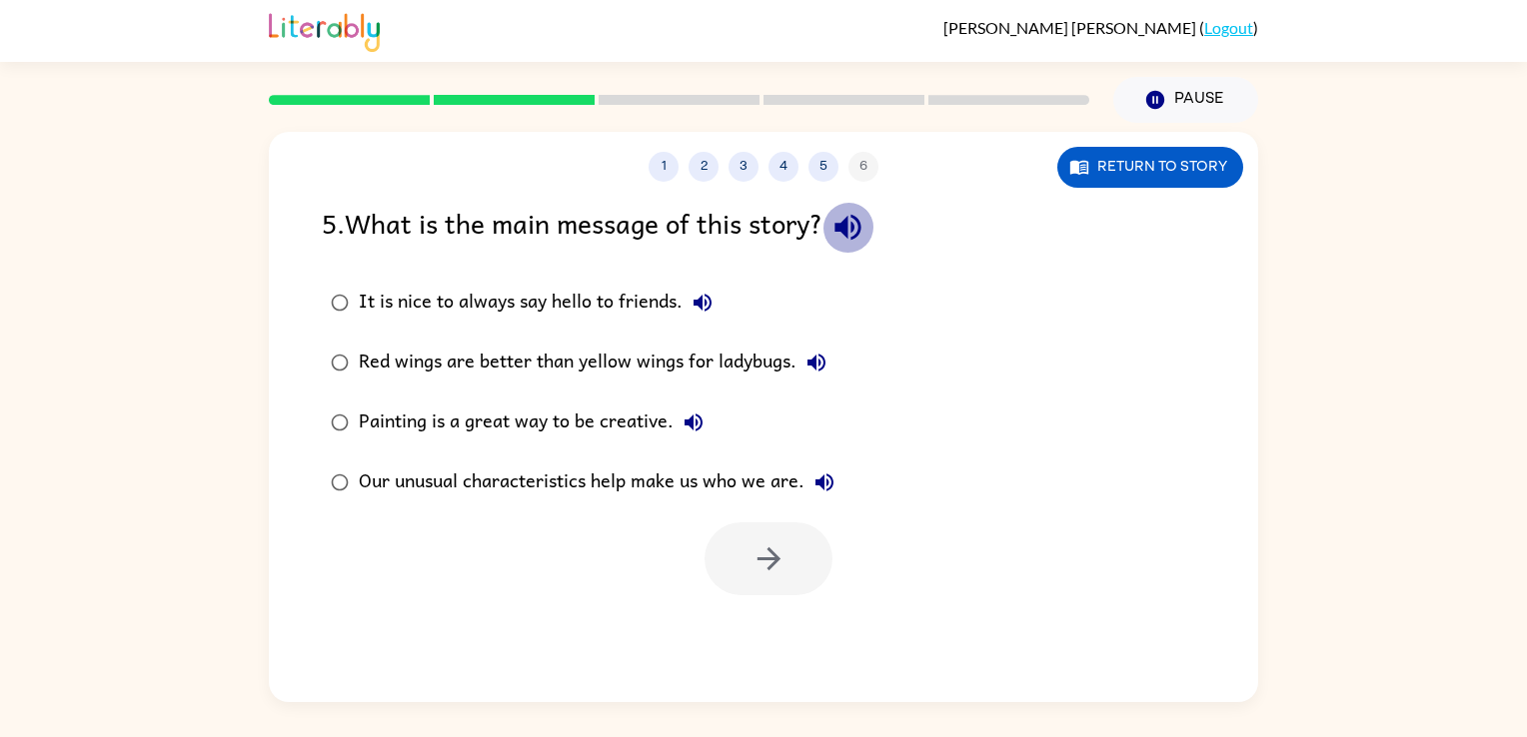
click at [860, 236] on icon "button" at bounding box center [847, 228] width 26 height 26
click at [679, 485] on div "Our unusual characteristics help make us who we are." at bounding box center [602, 483] width 486 height 40
click at [731, 539] on button "button" at bounding box center [768, 559] width 128 height 73
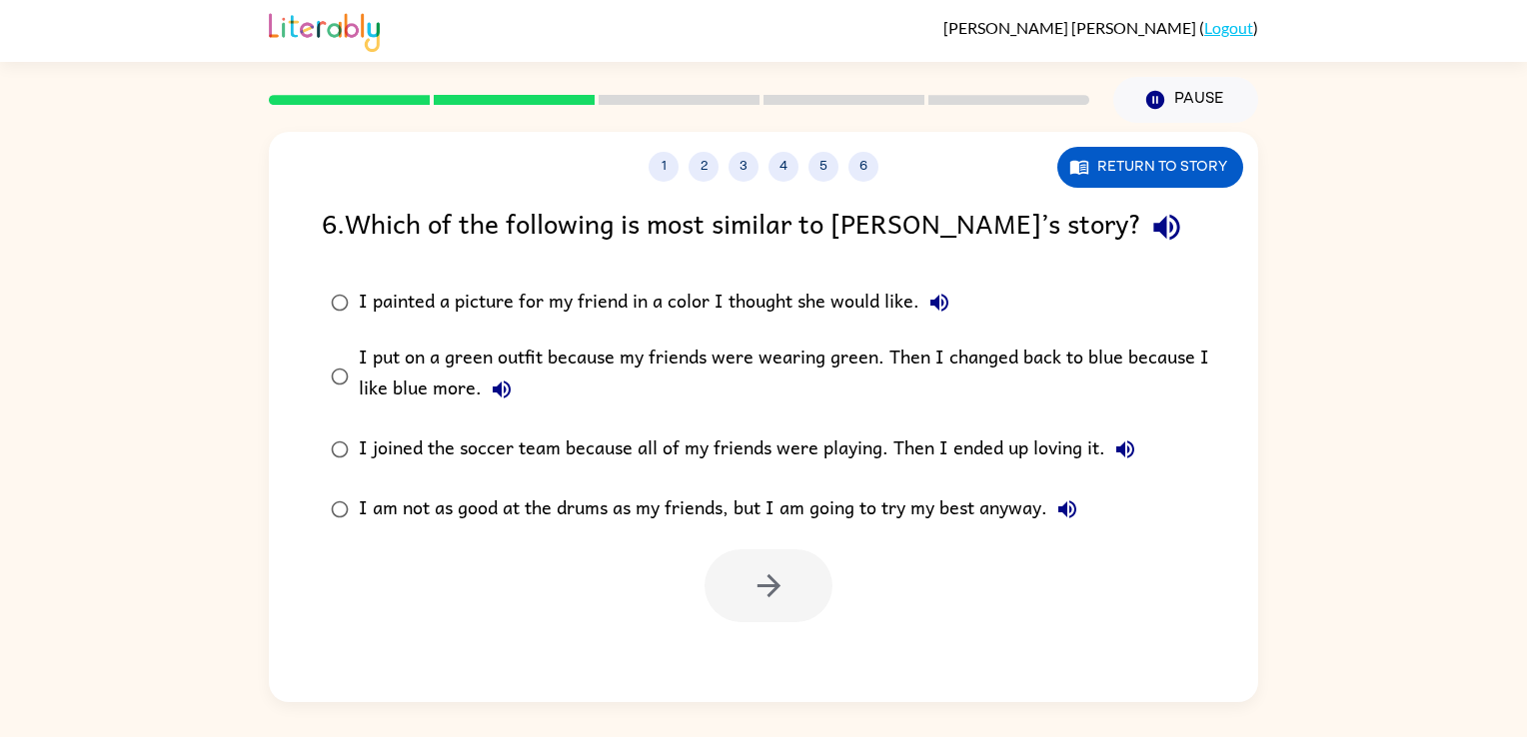
click at [1153, 226] on icon "button" at bounding box center [1166, 228] width 26 height 26
click at [686, 510] on div "I am not as good at the drums as my friends, but I am going to try my best anyw…" at bounding box center [723, 510] width 728 height 40
click at [776, 563] on button "button" at bounding box center [768, 586] width 128 height 73
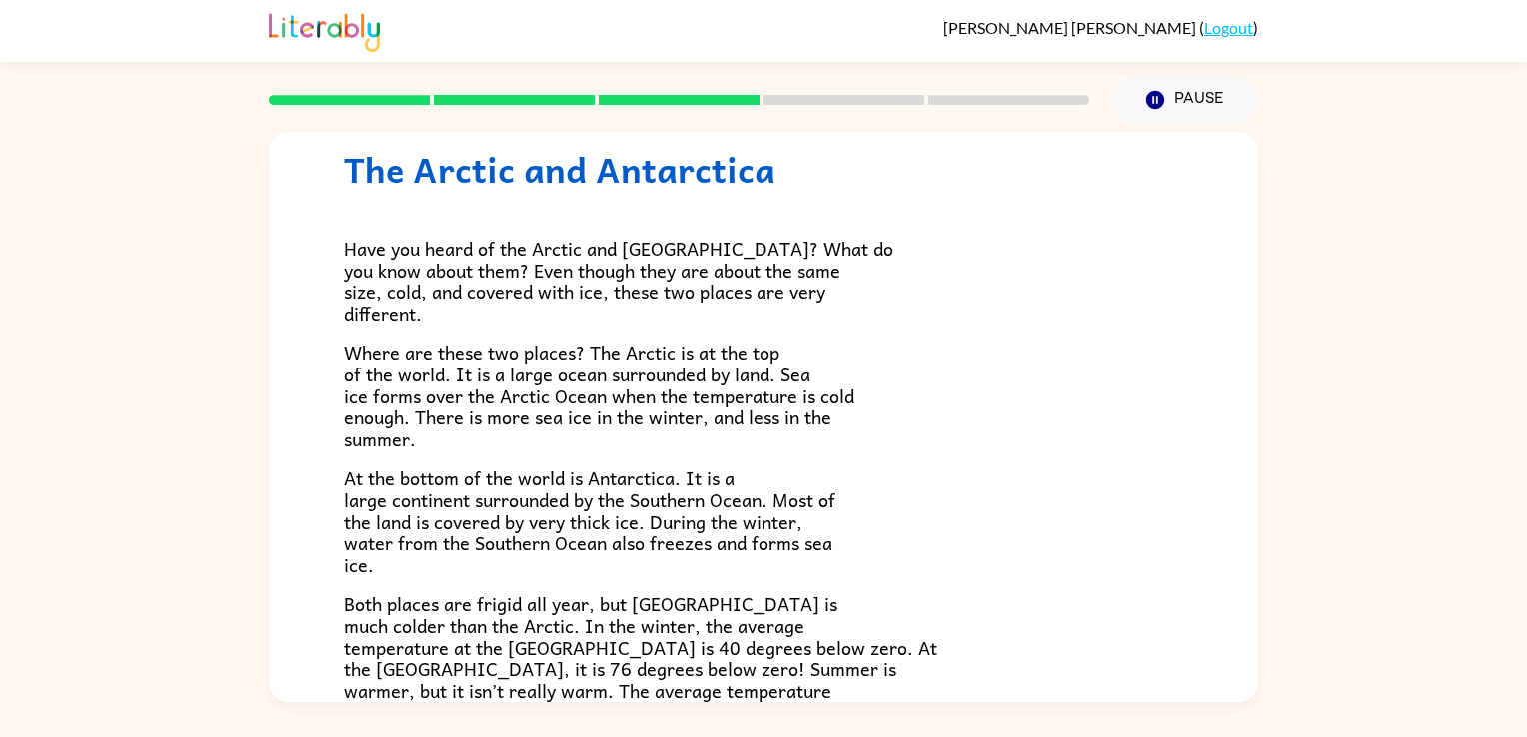
scroll to position [64, 0]
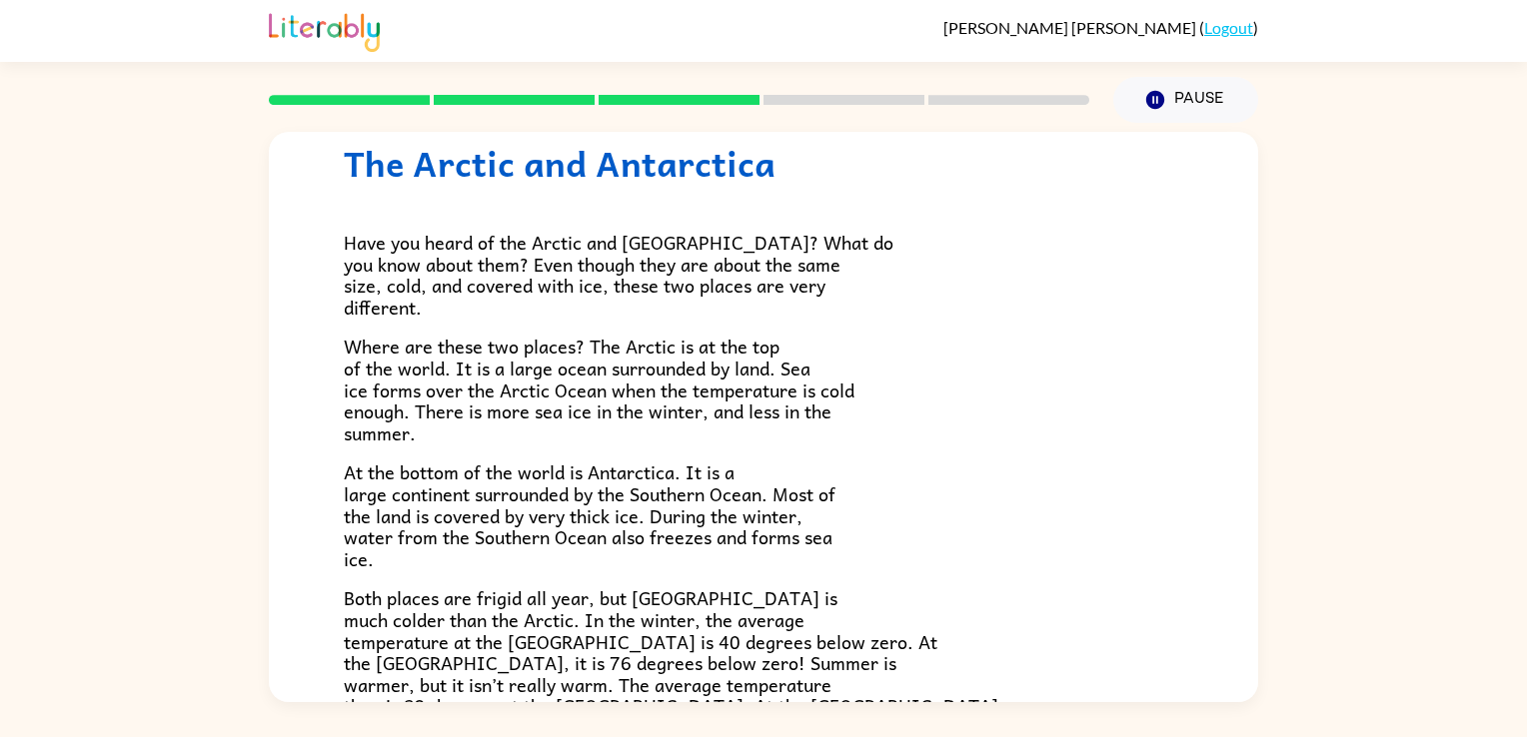
click at [715, 247] on span "Have you heard of the Arctic and [GEOGRAPHIC_DATA]? What do you know about them…" at bounding box center [619, 275] width 550 height 94
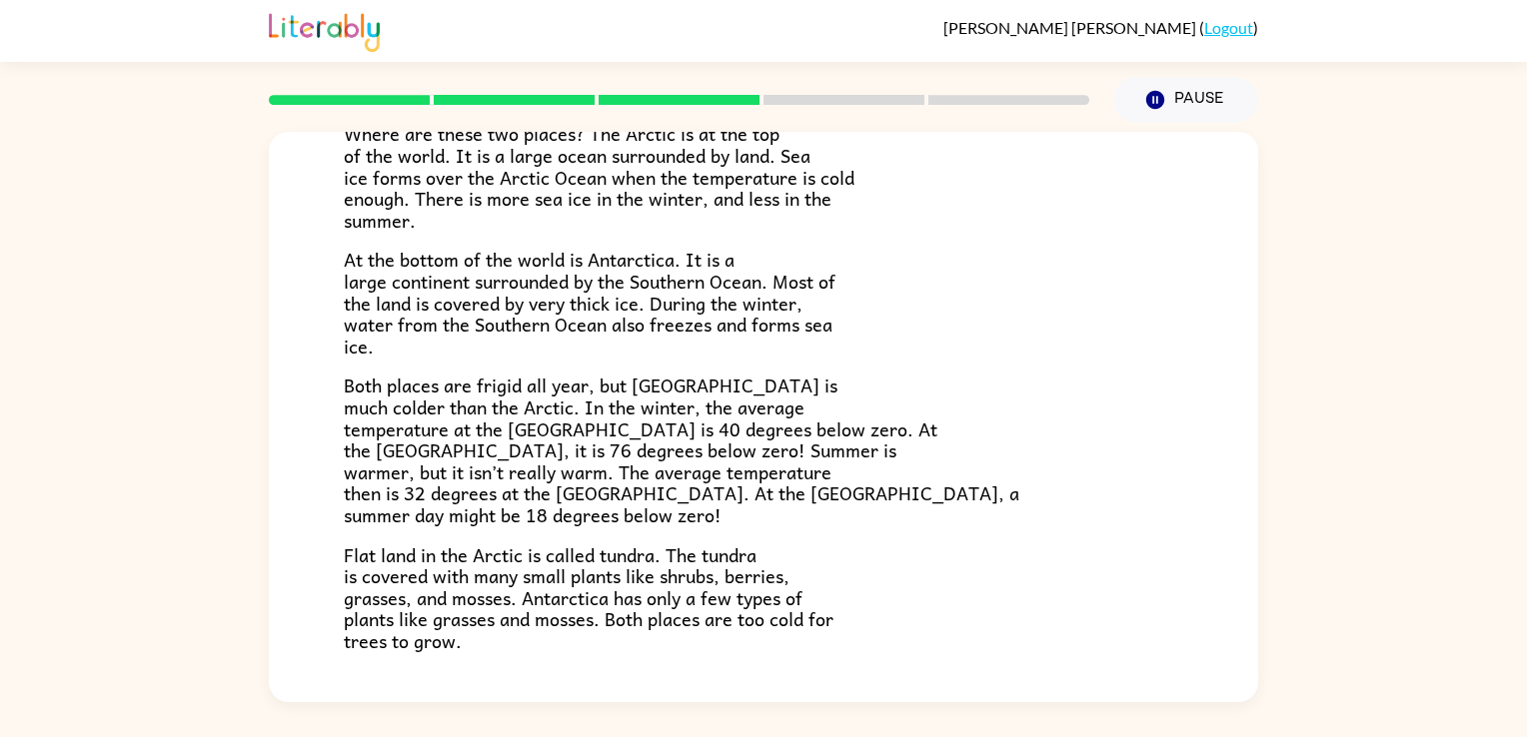
scroll to position [422, 0]
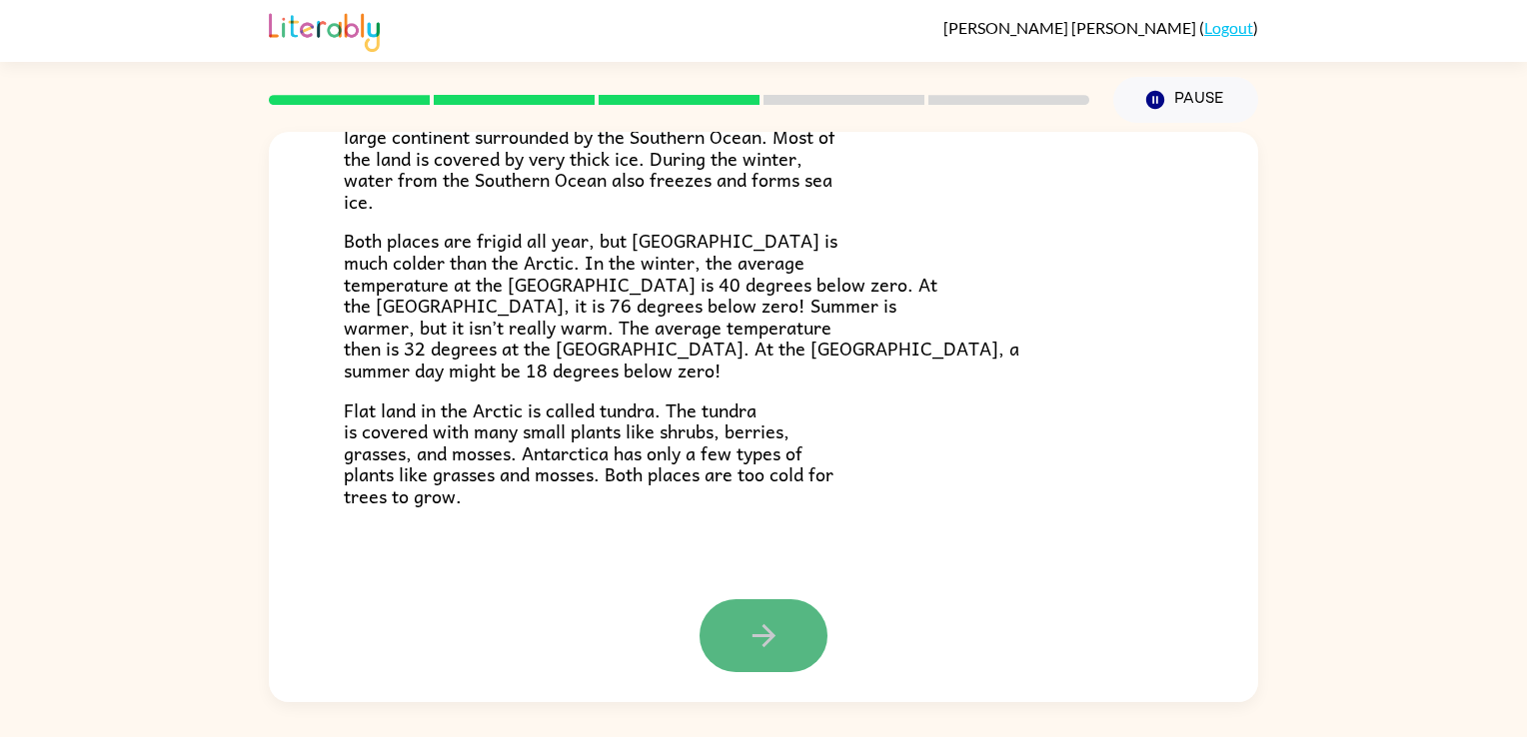
click at [768, 638] on icon "button" at bounding box center [763, 636] width 35 height 35
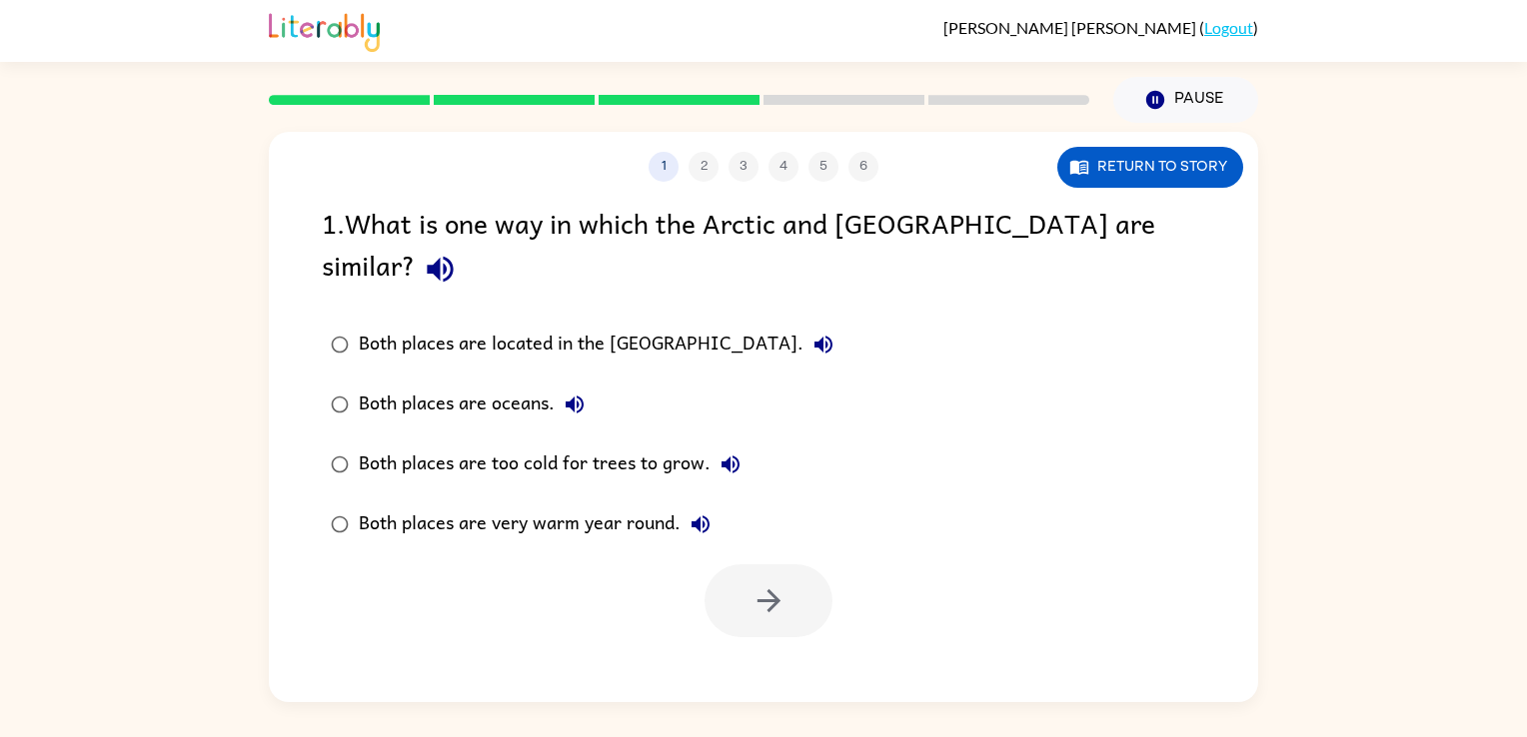
click at [453, 257] on icon "button" at bounding box center [440, 270] width 26 height 26
click at [570, 325] on div "Both places are located in the [GEOGRAPHIC_DATA]." at bounding box center [601, 345] width 485 height 40
click at [775, 584] on icon "button" at bounding box center [768, 601] width 35 height 35
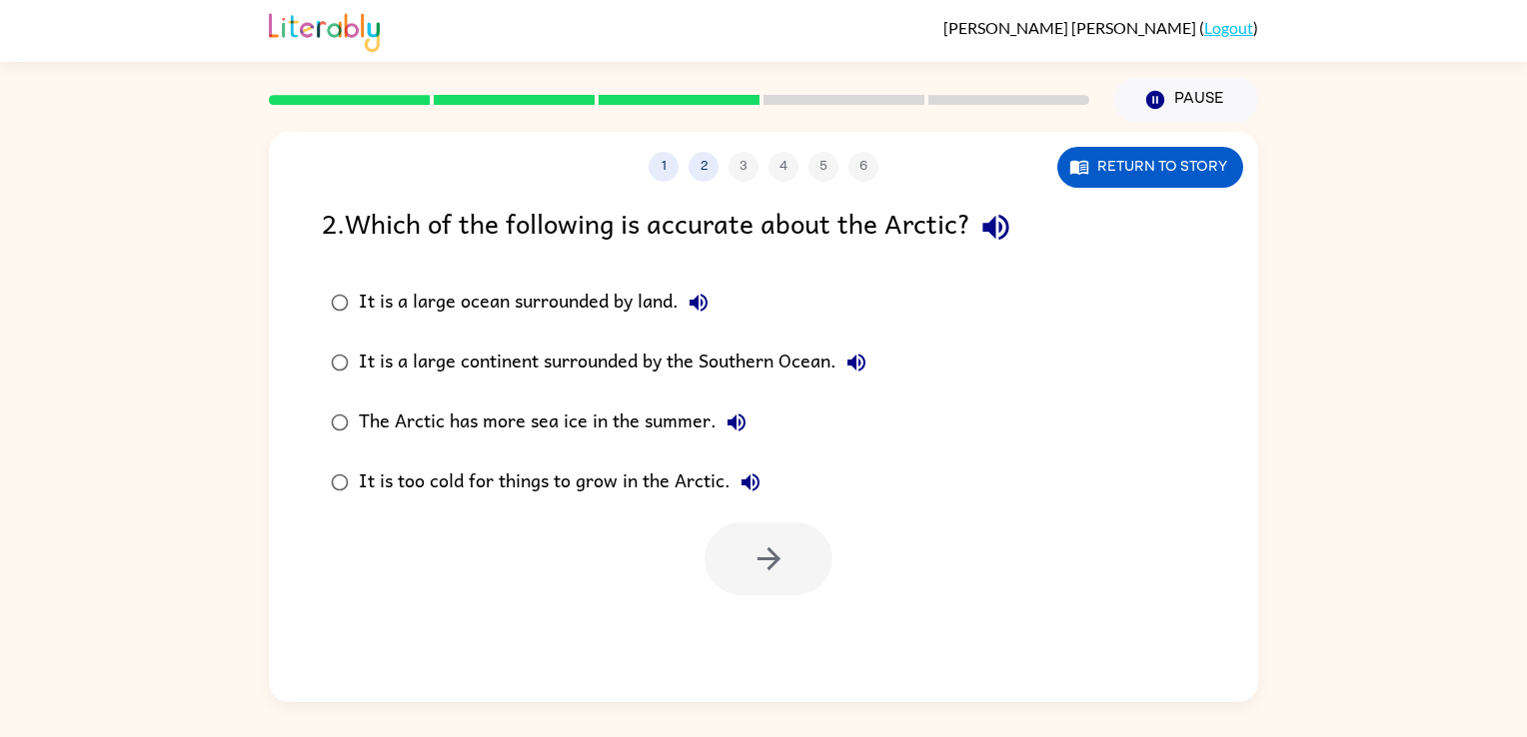
click at [978, 246] on div "2 . Which of the following is accurate about the Arctic?" at bounding box center [763, 227] width 883 height 51
click at [995, 249] on button "button" at bounding box center [995, 227] width 51 height 51
click at [694, 422] on div "The Arctic has more sea ice in the summer." at bounding box center [558, 423] width 398 height 40
click at [759, 562] on icon "button" at bounding box center [768, 559] width 35 height 35
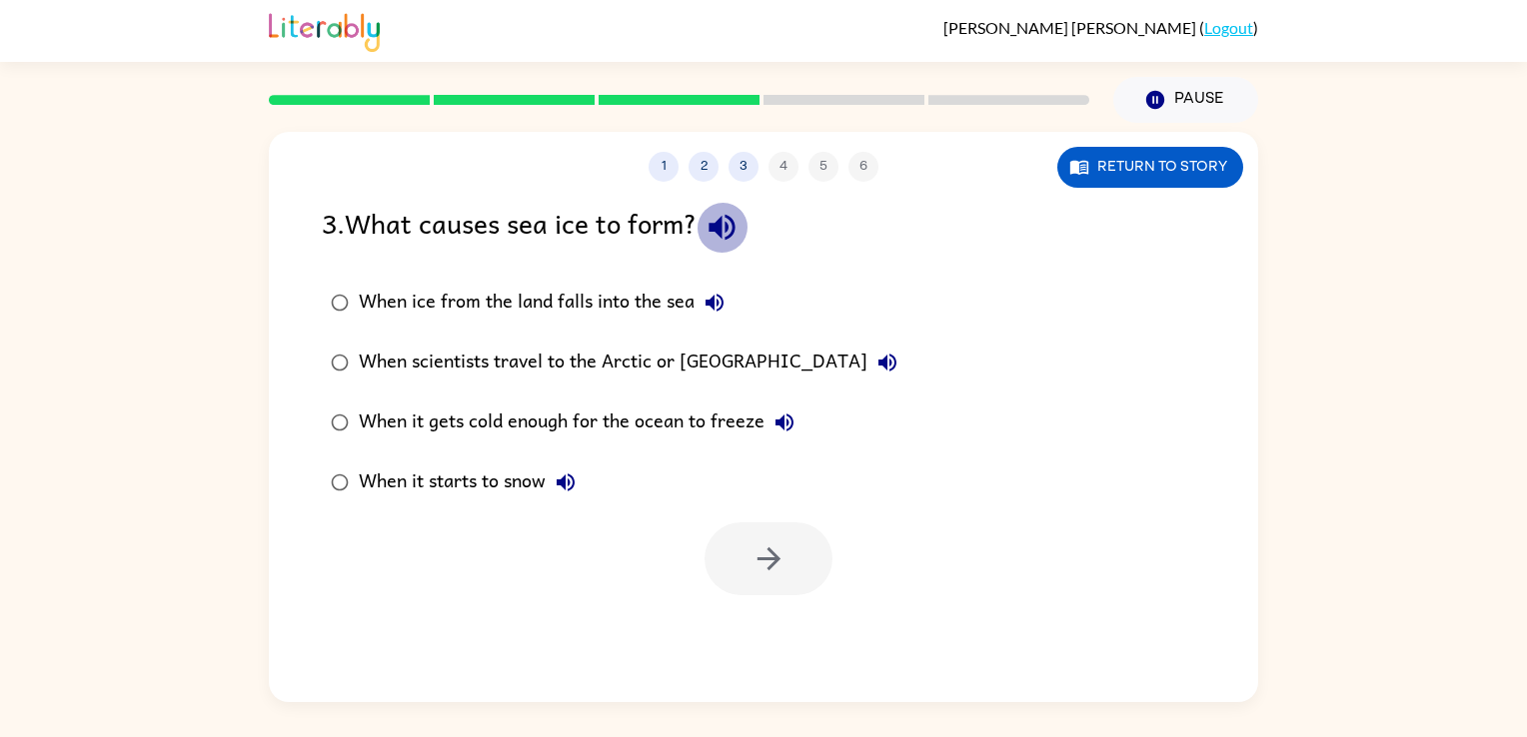
click at [747, 240] on button "button" at bounding box center [721, 227] width 51 height 51
click at [682, 425] on div "When it gets cold enough for the ocean to freeze" at bounding box center [582, 423] width 446 height 40
click at [791, 587] on button "button" at bounding box center [768, 559] width 128 height 73
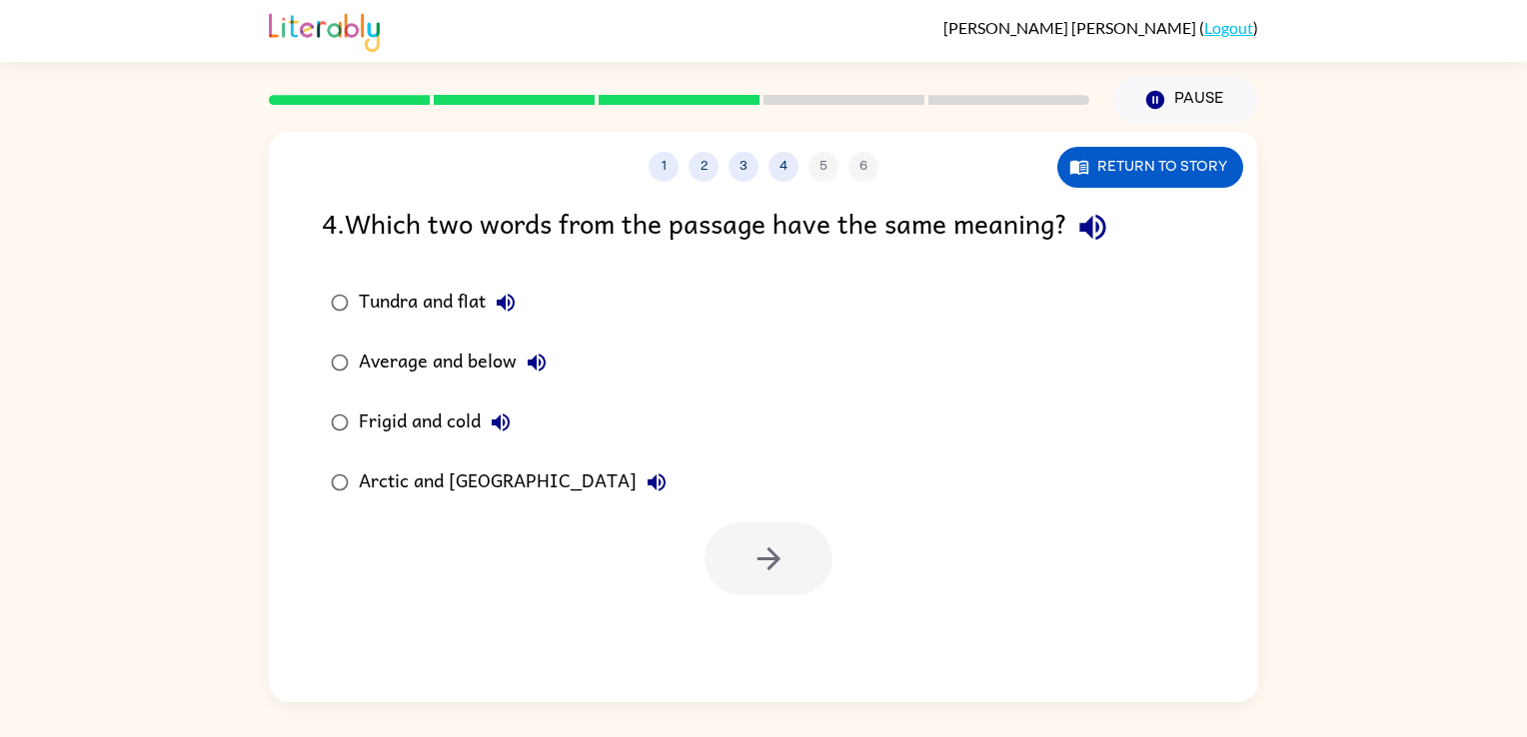
click at [1125, 222] on div "4 . Which two words from the passage have the same meaning?" at bounding box center [763, 227] width 883 height 51
click at [1106, 226] on icon "button" at bounding box center [1092, 227] width 35 height 35
click at [1061, 232] on div "4 . Which two words from the passage have the same meaning?" at bounding box center [763, 227] width 883 height 51
click at [1105, 227] on icon "button" at bounding box center [1092, 228] width 26 height 26
click at [520, 482] on div "Arctic and [GEOGRAPHIC_DATA]" at bounding box center [518, 483] width 318 height 40
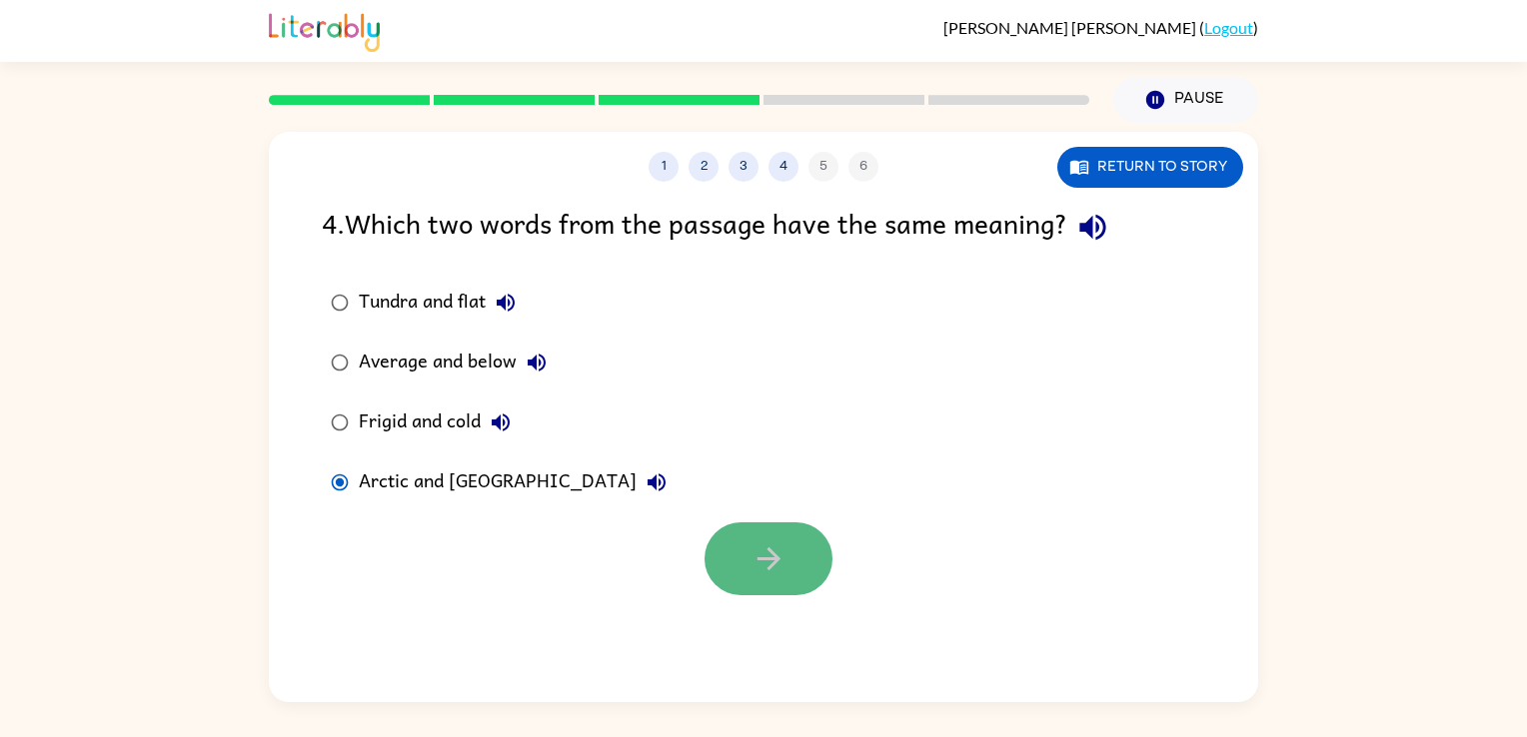
click at [769, 564] on icon "button" at bounding box center [768, 559] width 35 height 35
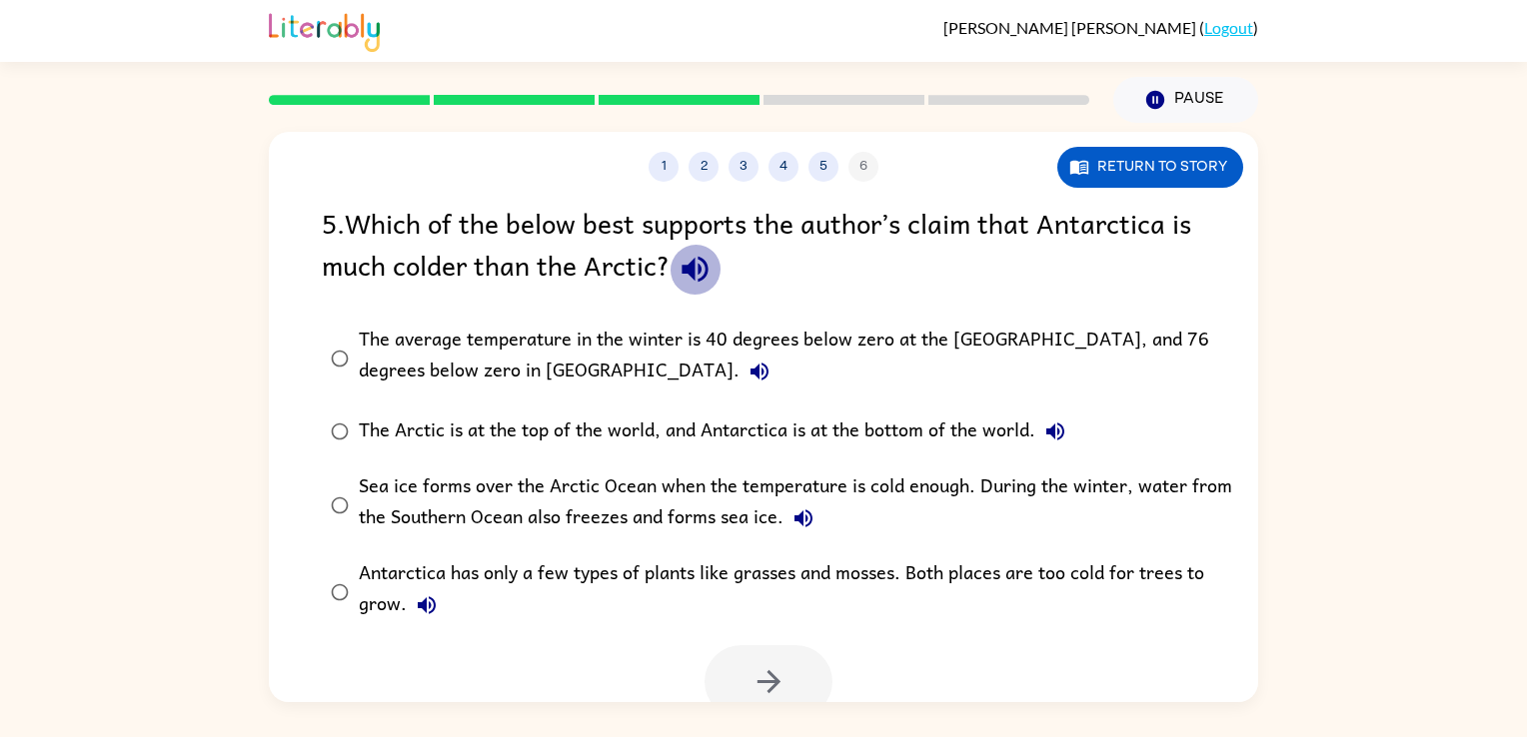
click at [707, 277] on icon "button" at bounding box center [694, 270] width 26 height 26
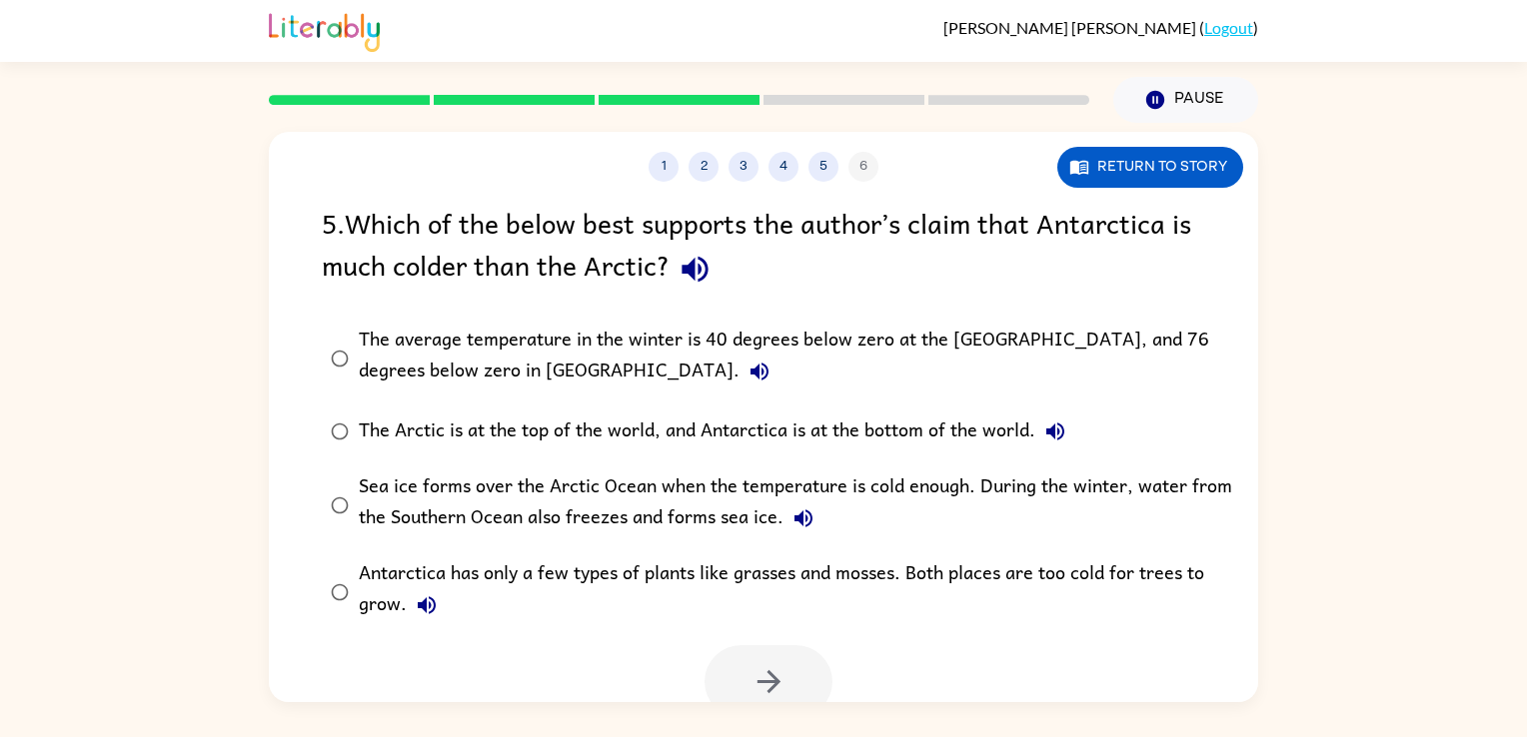
click at [766, 336] on div "The average temperature in the winter is 40 degrees below zero at the [GEOGRAPH…" at bounding box center [795, 358] width 873 height 67
click at [759, 660] on button "button" at bounding box center [768, 682] width 128 height 73
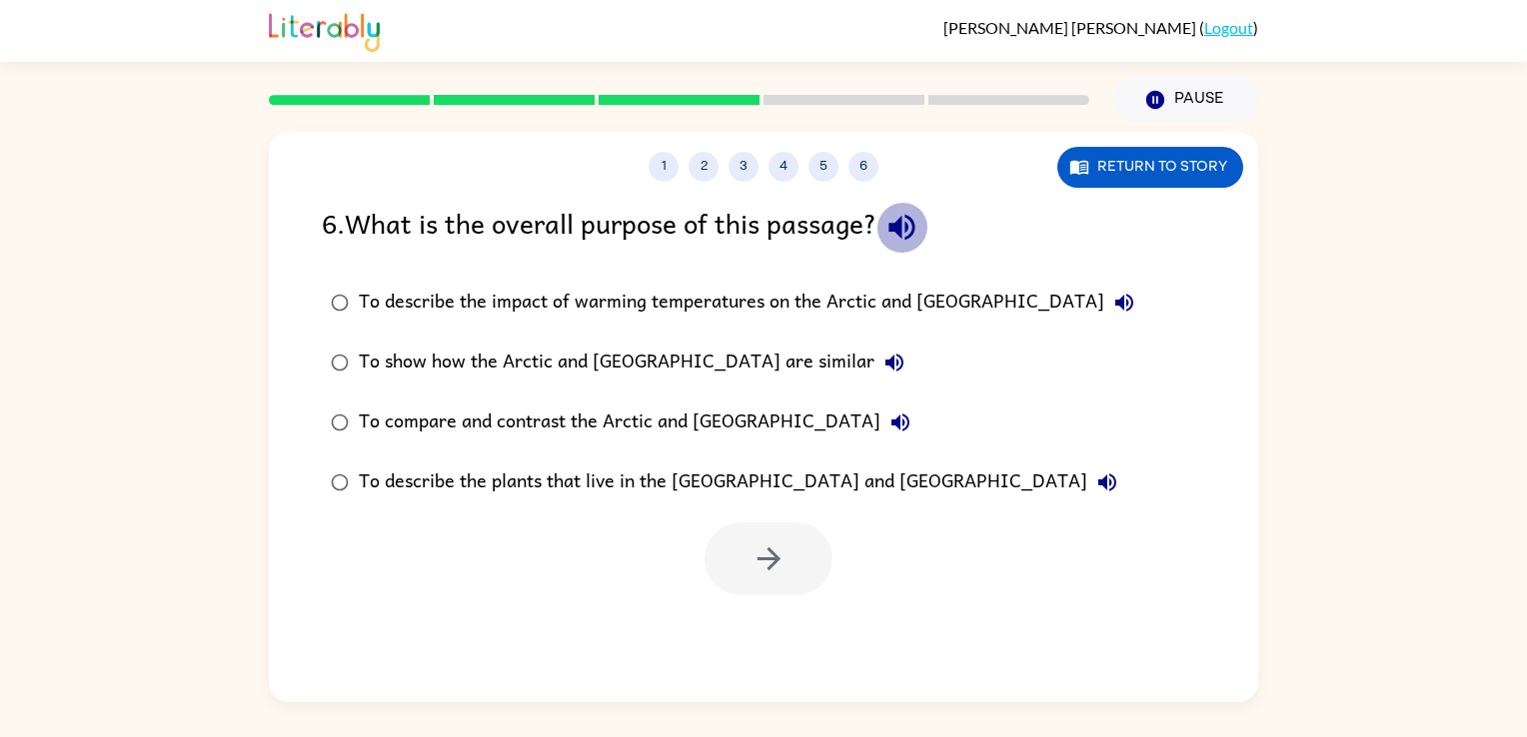
click at [902, 223] on icon "button" at bounding box center [901, 228] width 26 height 26
click at [780, 311] on div "To describe the impact of warming temperatures on the Arctic and [GEOGRAPHIC_DA…" at bounding box center [751, 303] width 785 height 40
click at [751, 355] on div "To show how the Arctic and [GEOGRAPHIC_DATA] are similar" at bounding box center [637, 363] width 556 height 40
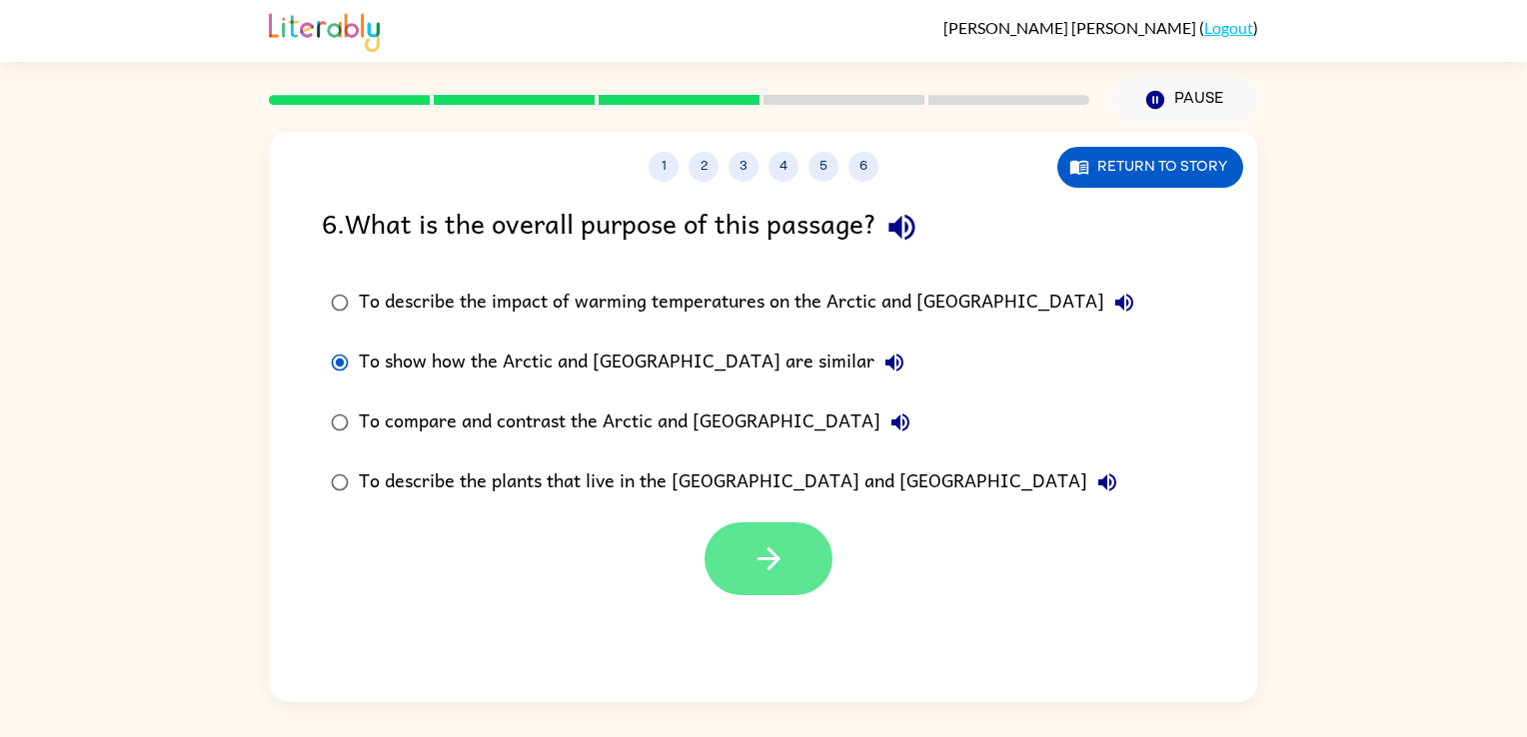
click at [749, 534] on button "button" at bounding box center [768, 559] width 128 height 73
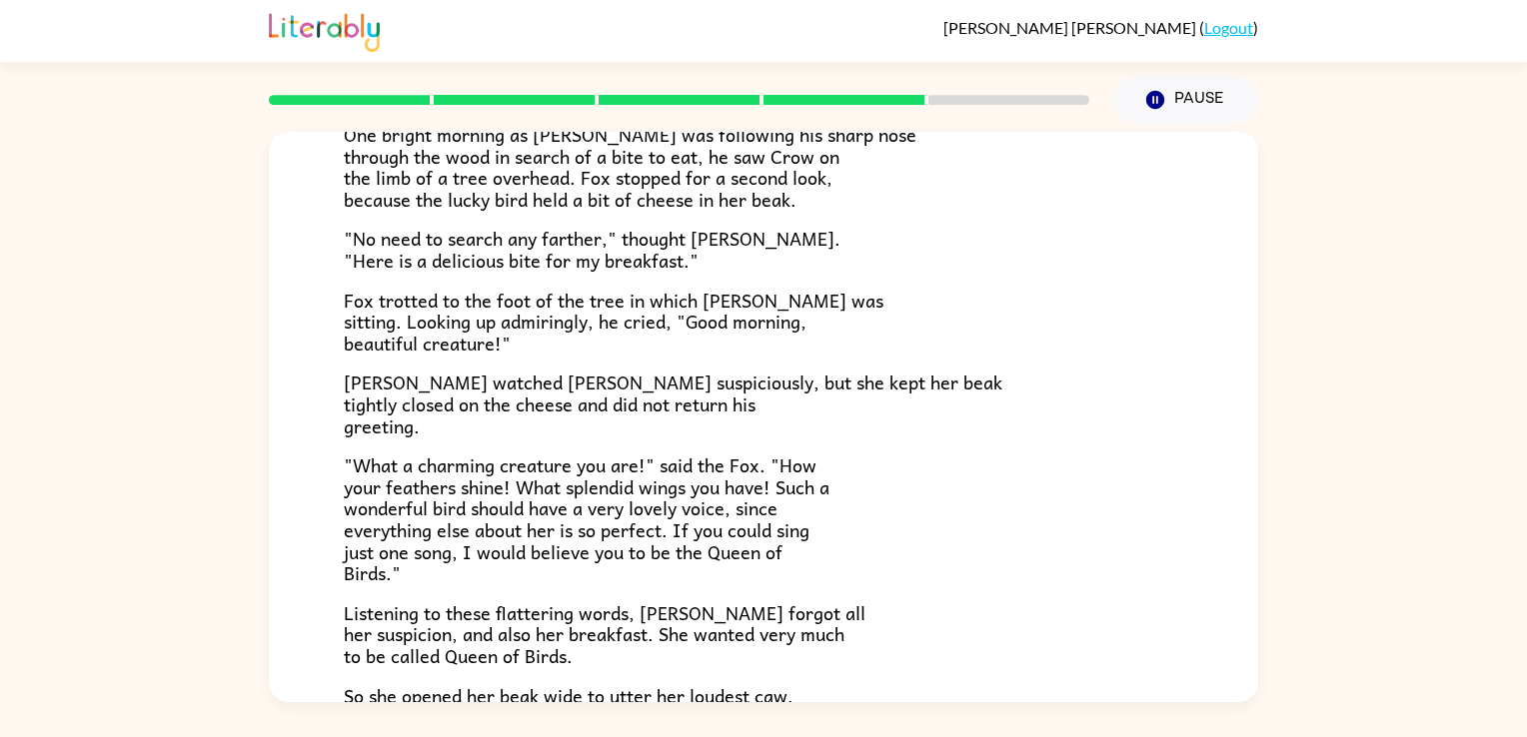
scroll to position [393, 0]
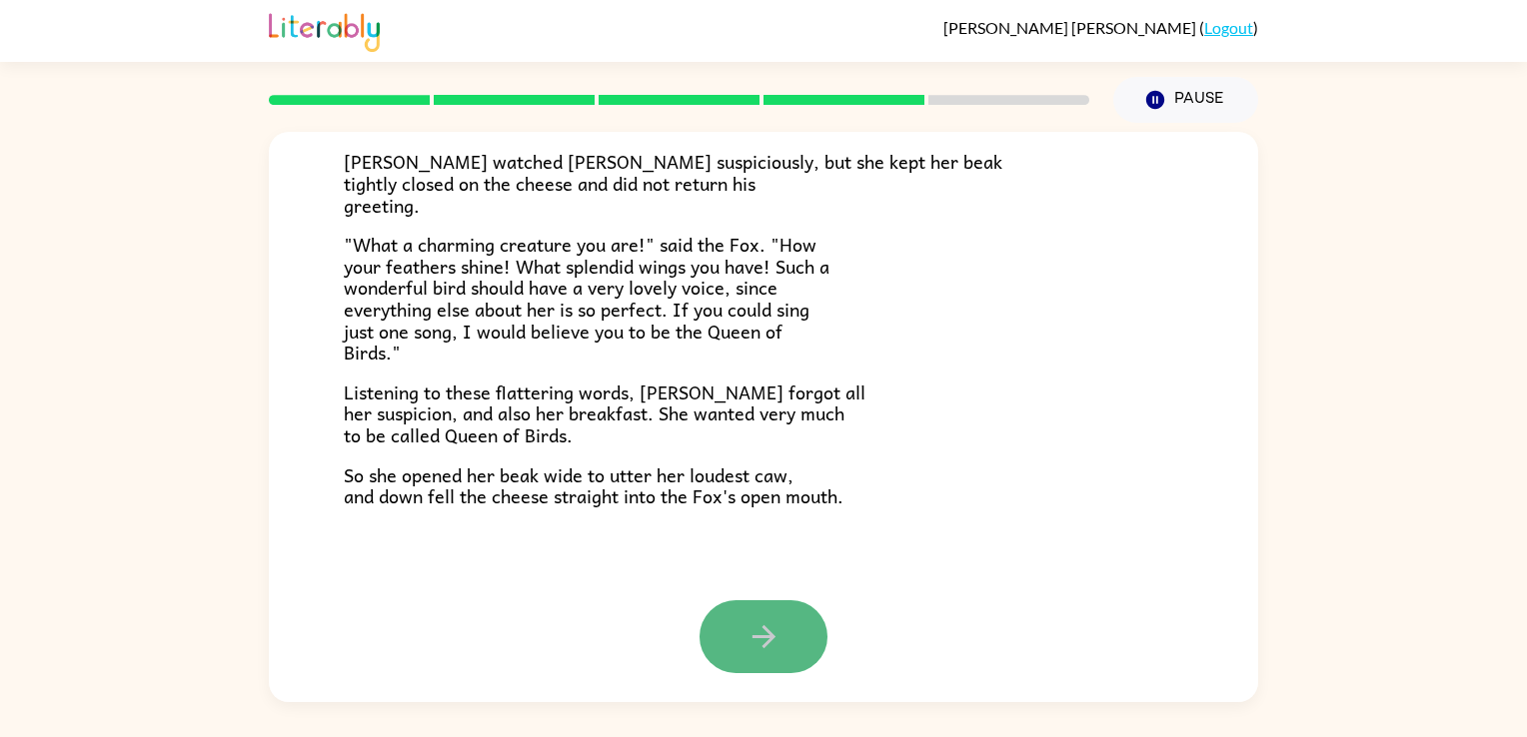
click at [755, 642] on icon "button" at bounding box center [763, 637] width 35 height 35
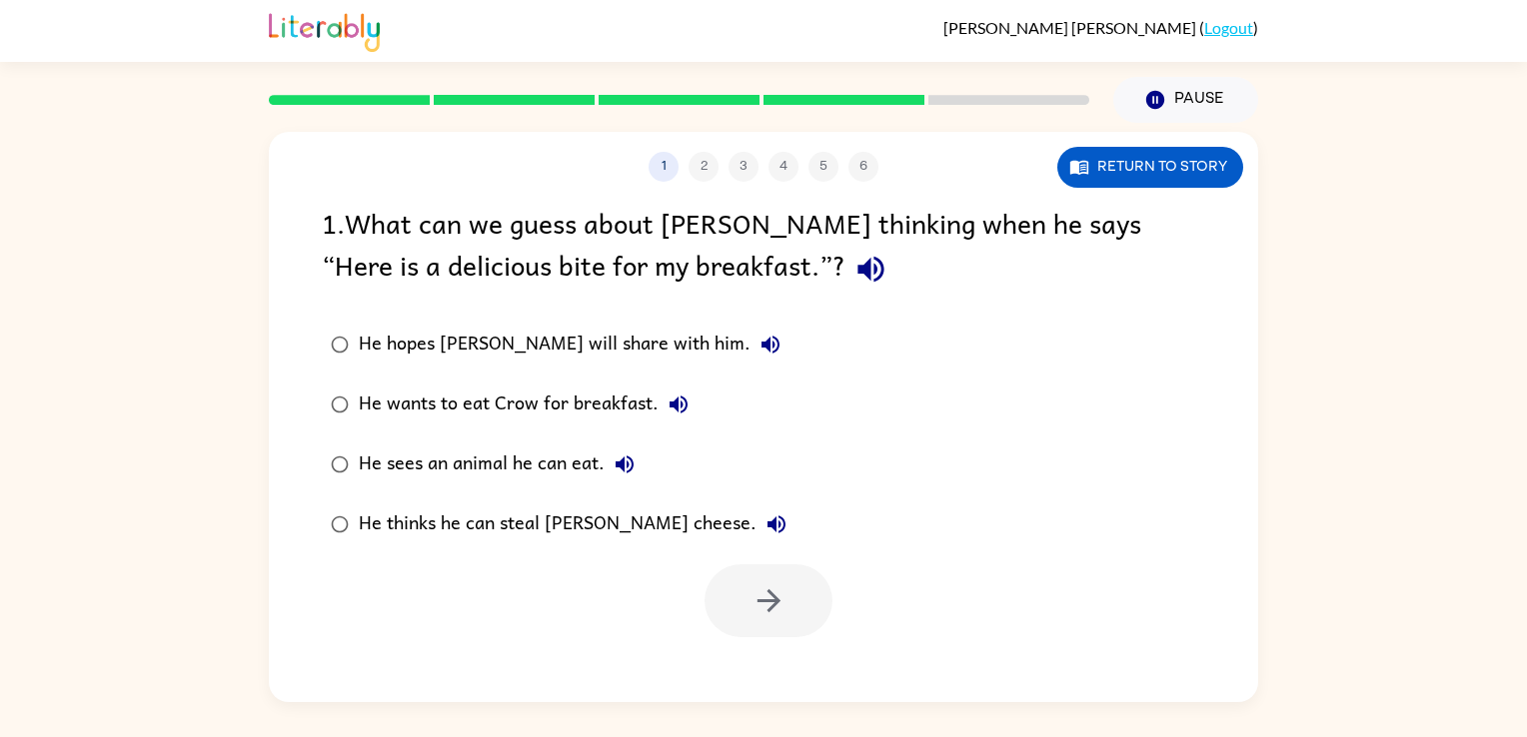
scroll to position [0, 0]
click at [853, 274] on icon "button" at bounding box center [870, 269] width 35 height 35
click at [644, 355] on div "He hopes [PERSON_NAME] will share with him." at bounding box center [575, 345] width 432 height 40
click at [753, 608] on icon "button" at bounding box center [768, 601] width 35 height 35
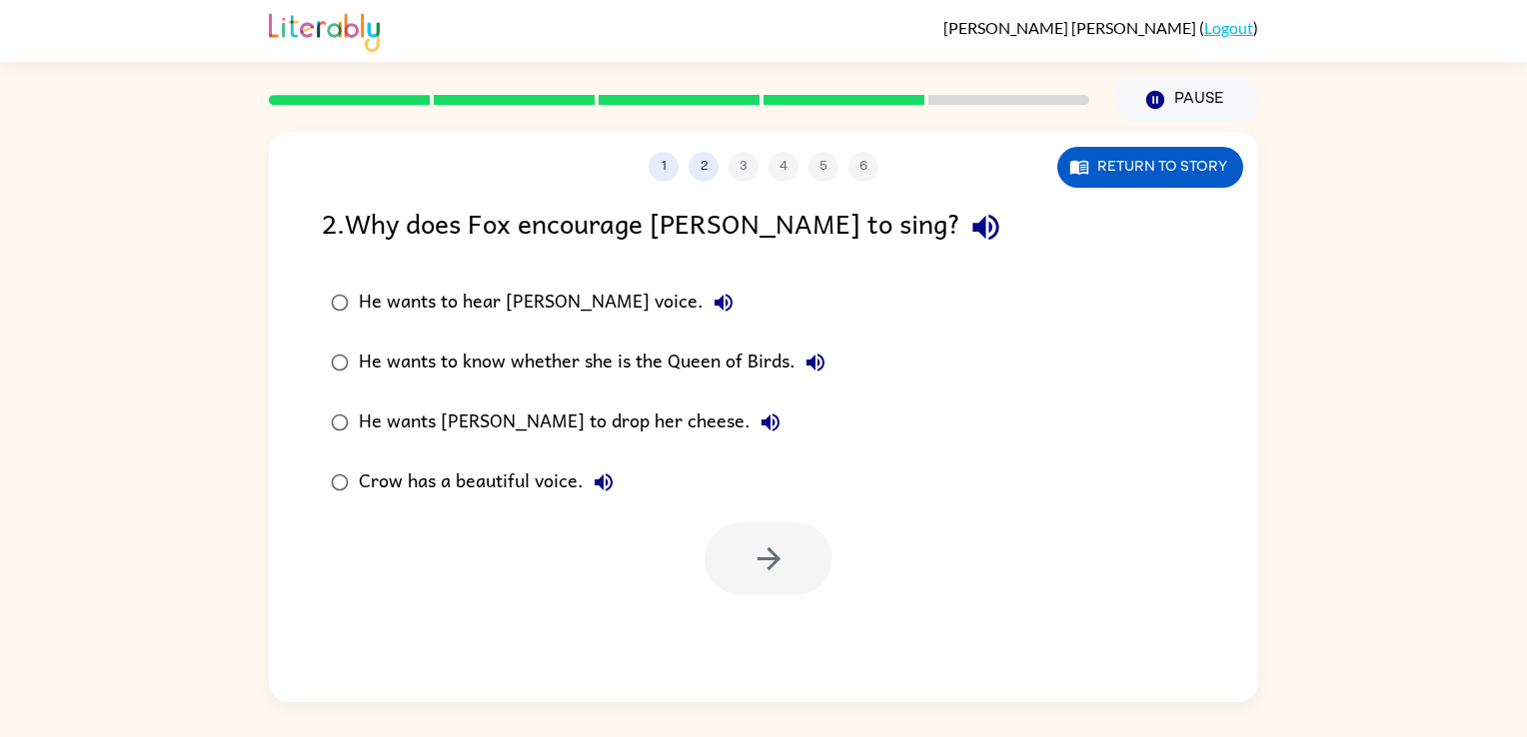
click at [968, 242] on icon "button" at bounding box center [985, 227] width 35 height 35
click at [585, 298] on div "He wants to hear [PERSON_NAME] voice." at bounding box center [551, 303] width 385 height 40
click at [724, 550] on button "button" at bounding box center [768, 559] width 128 height 73
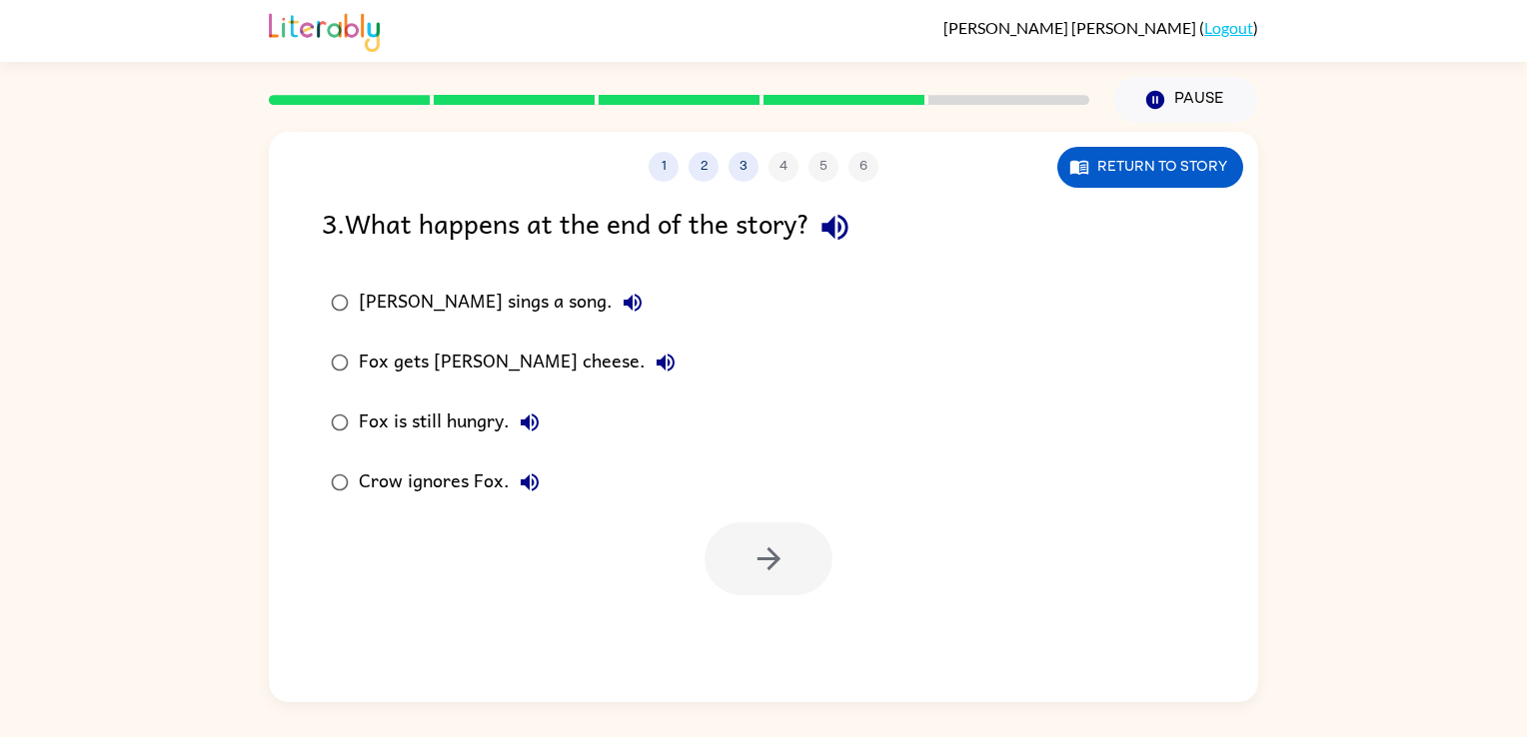
click at [750, 221] on div "3 . What happens at the end of the story?" at bounding box center [763, 227] width 883 height 51
click at [828, 230] on icon "button" at bounding box center [834, 228] width 26 height 26
click at [456, 316] on div "[PERSON_NAME] sings a song." at bounding box center [506, 303] width 294 height 40
click at [471, 422] on div "Fox is still hungry." at bounding box center [454, 423] width 191 height 40
click at [732, 559] on button "button" at bounding box center [768, 559] width 128 height 73
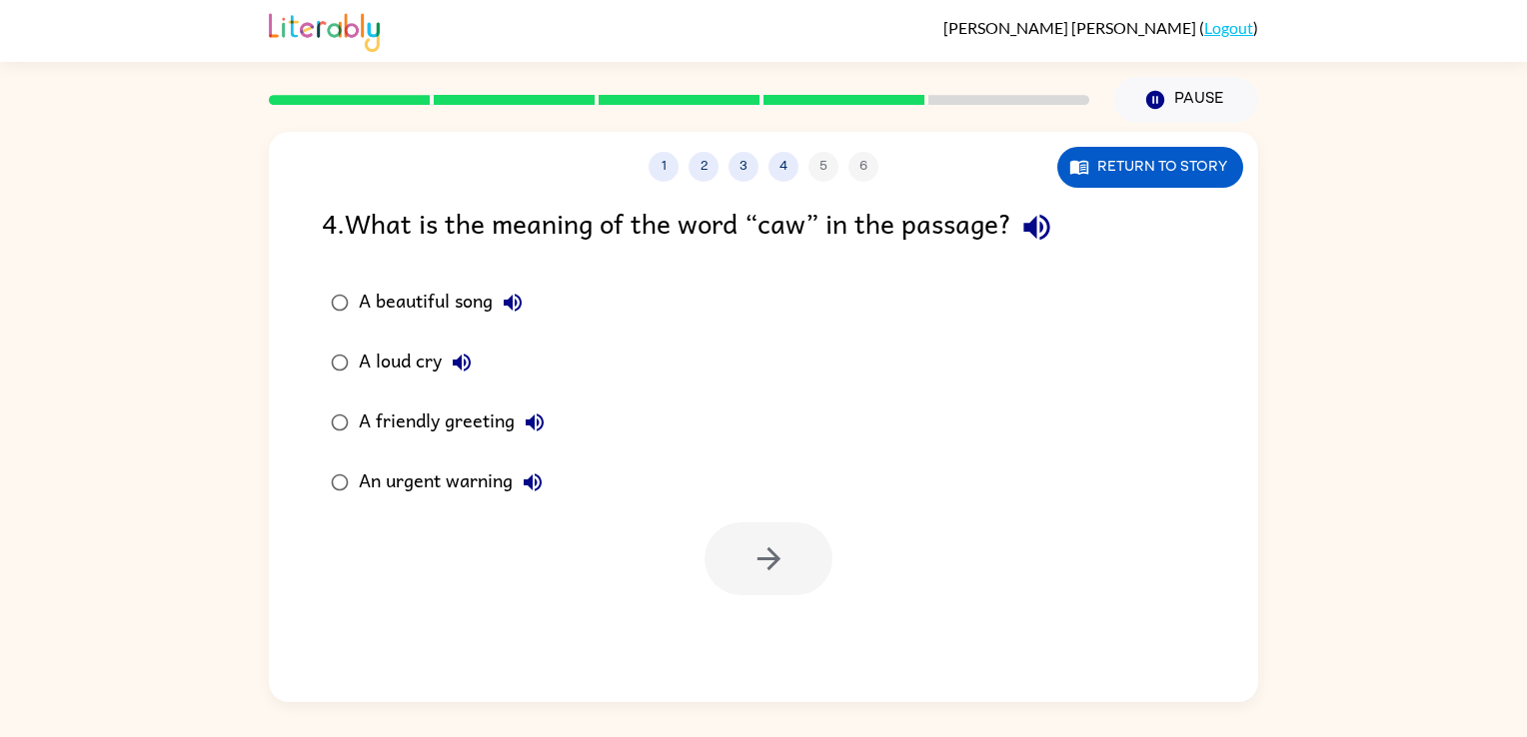
click at [1043, 226] on icon "button" at bounding box center [1036, 227] width 35 height 35
click at [426, 311] on div "A beautiful song" at bounding box center [446, 303] width 174 height 40
click at [750, 533] on button "button" at bounding box center [768, 559] width 128 height 73
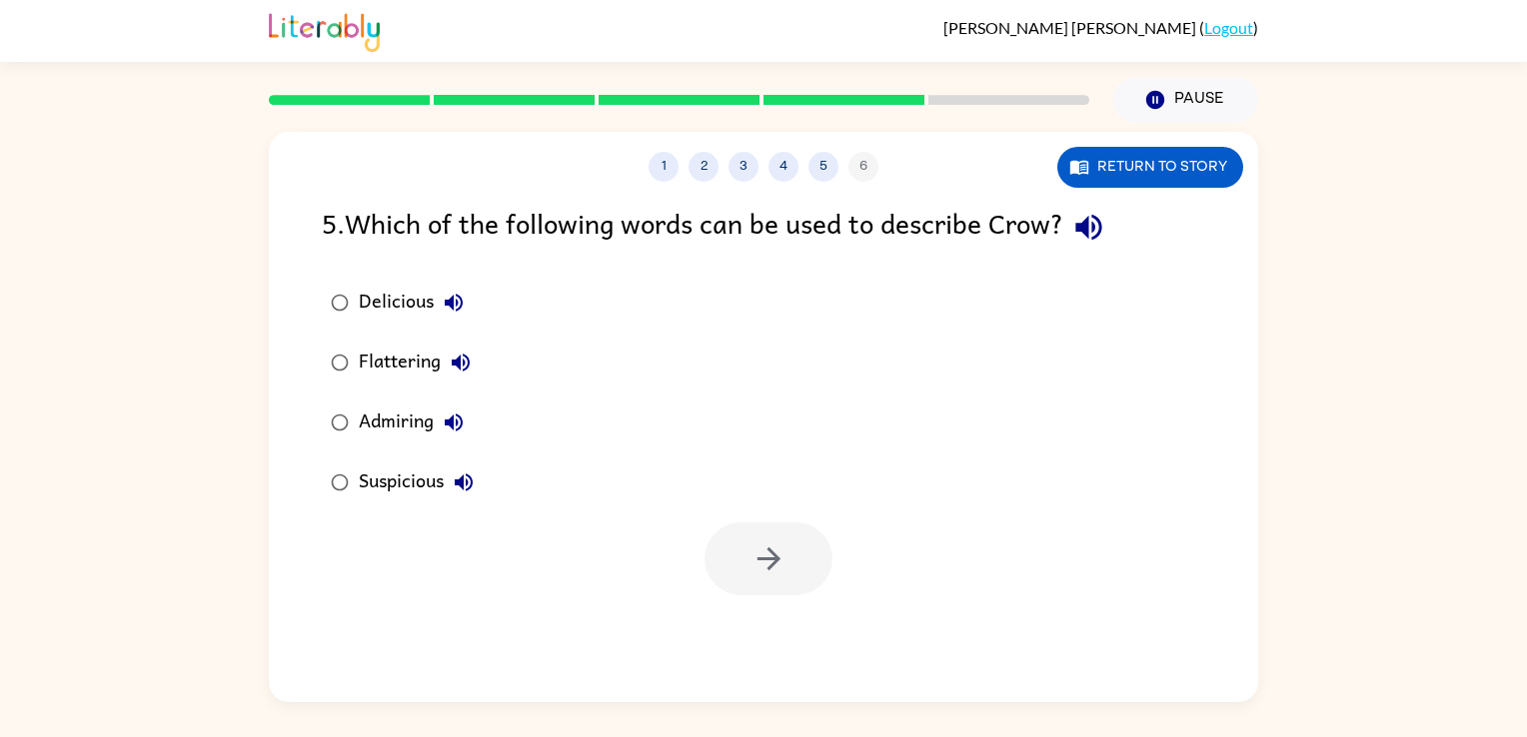
click at [1091, 217] on icon "button" at bounding box center [1088, 227] width 35 height 35
click at [445, 479] on div "Suspicious" at bounding box center [421, 483] width 125 height 40
click at [719, 567] on button "button" at bounding box center [768, 559] width 128 height 73
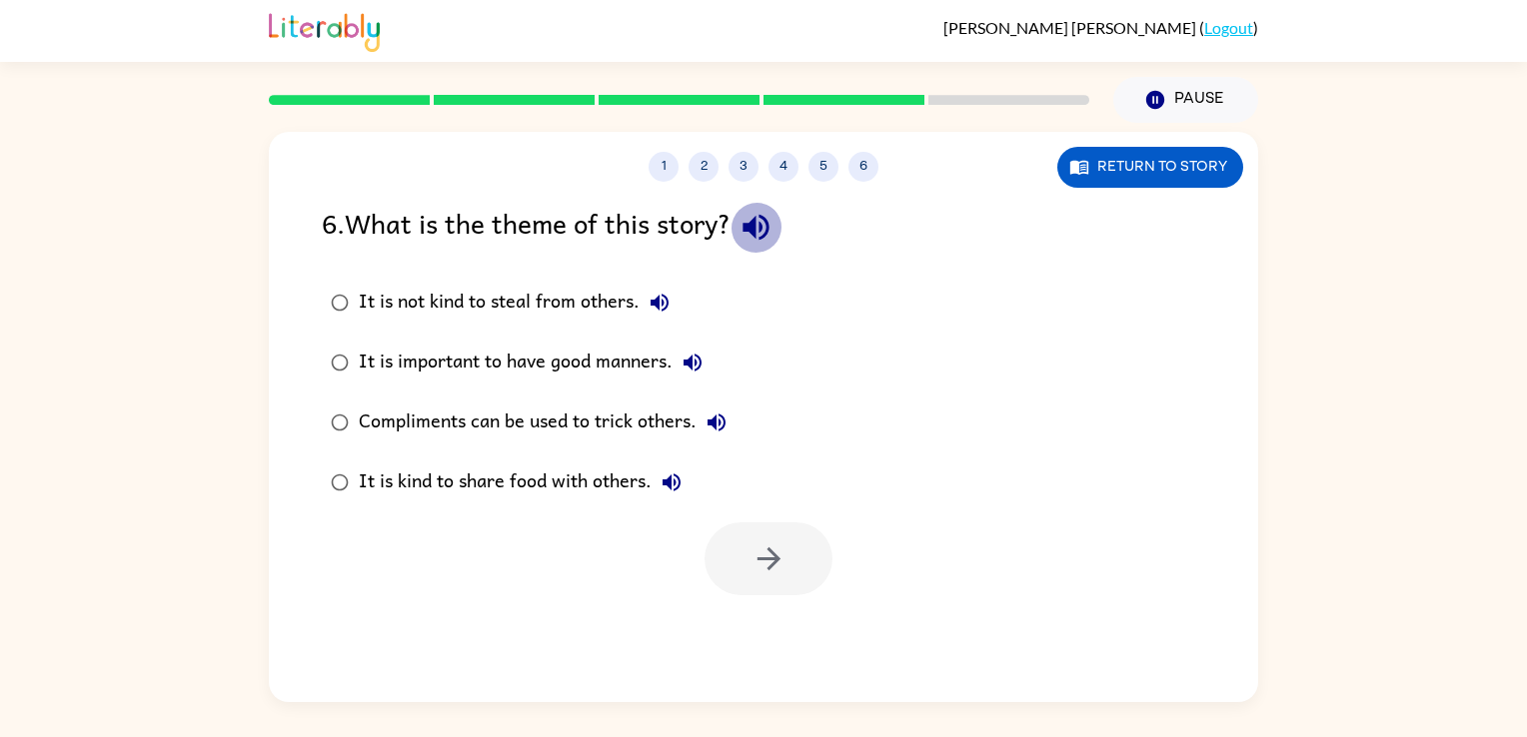
click at [763, 230] on icon "button" at bounding box center [755, 227] width 35 height 35
click at [566, 376] on div "It is important to have good manners." at bounding box center [536, 363] width 354 height 40
click at [776, 553] on icon "button" at bounding box center [768, 559] width 35 height 35
